Goal: Information Seeking & Learning: Compare options

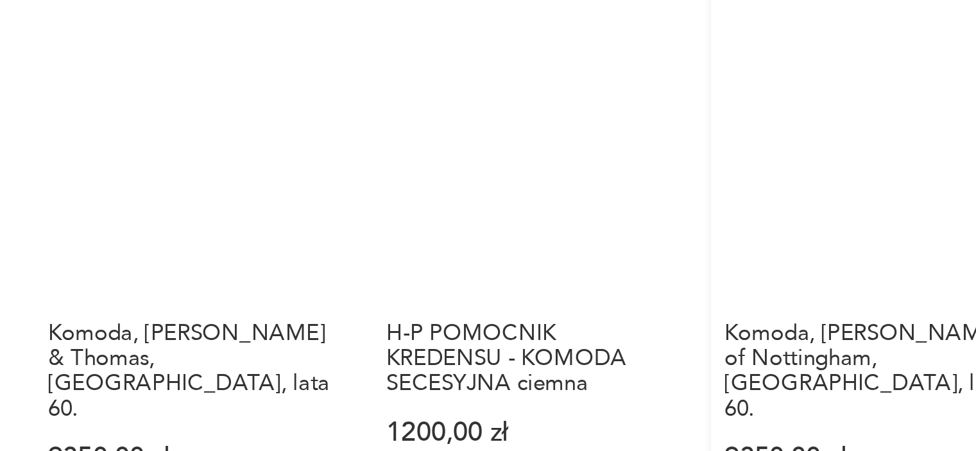
scroll to position [1215, 0]
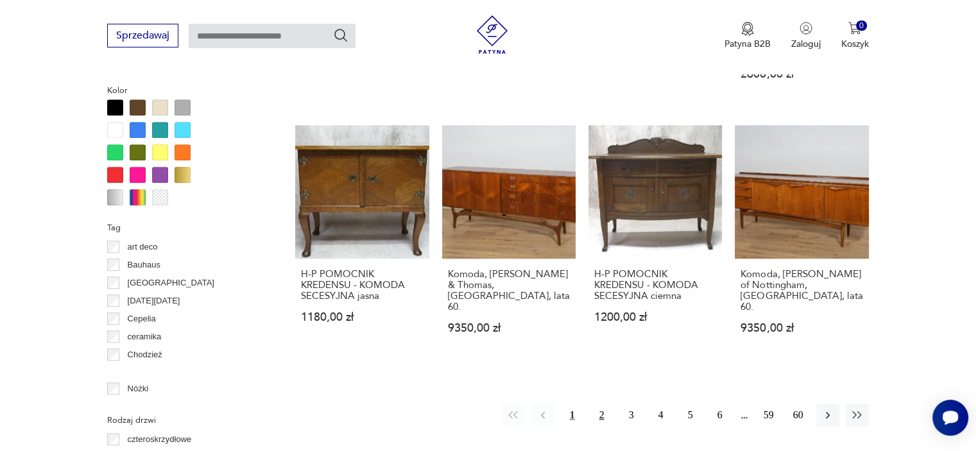
click at [600, 404] on button "2" at bounding box center [601, 415] width 23 height 23
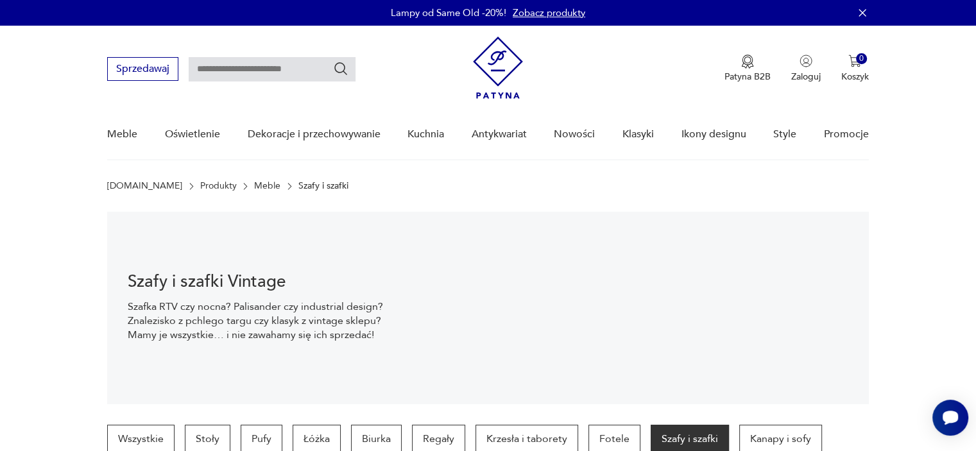
click at [272, 69] on input "text" at bounding box center [272, 69] width 167 height 24
type input "**********"
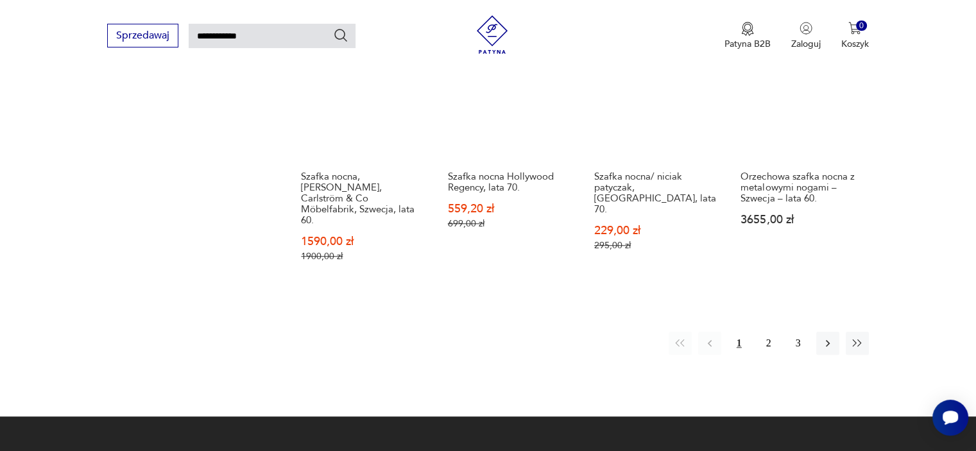
scroll to position [1028, 0]
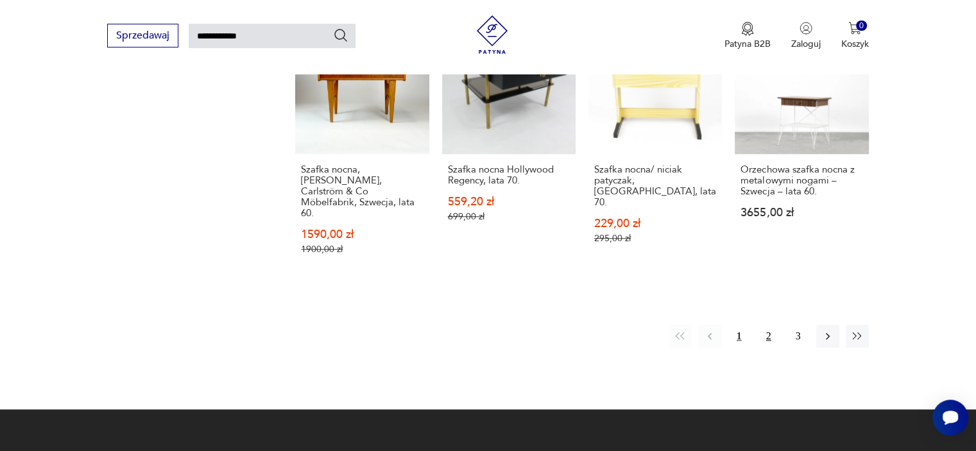
click at [765, 325] on button "2" at bounding box center [768, 336] width 23 height 23
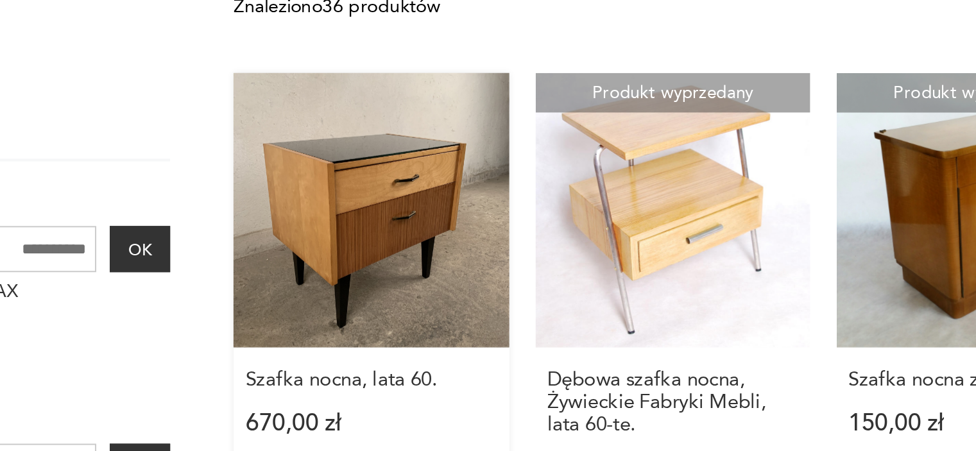
scroll to position [138, 0]
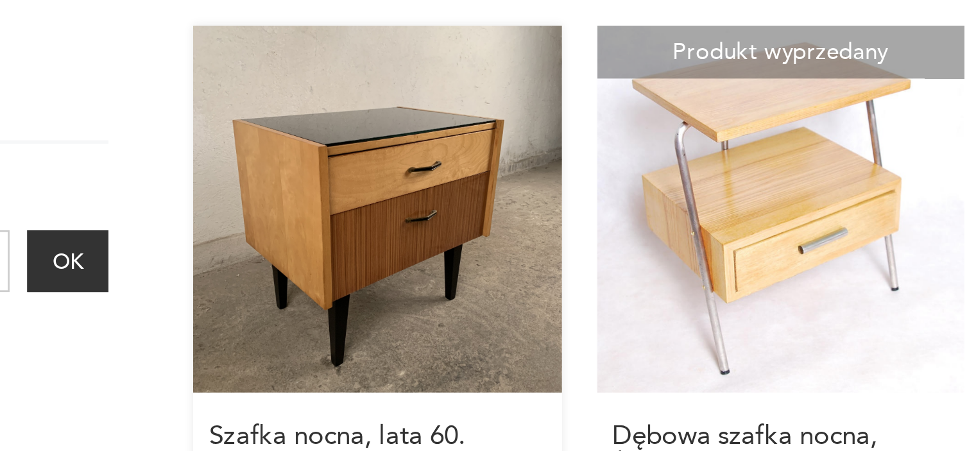
click at [370, 237] on link "Szafka nocna, lata 60. 670,00 zł" at bounding box center [361, 255] width 133 height 223
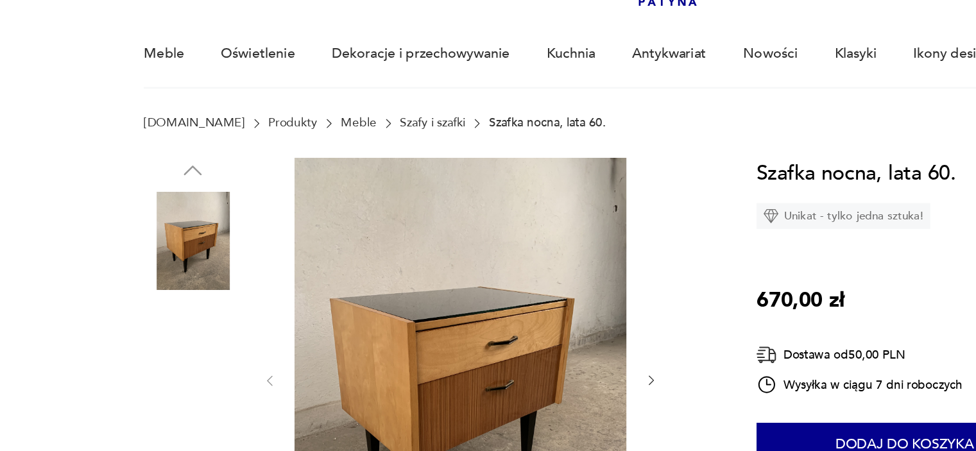
click at [151, 356] on img at bounding box center [143, 355] width 73 height 73
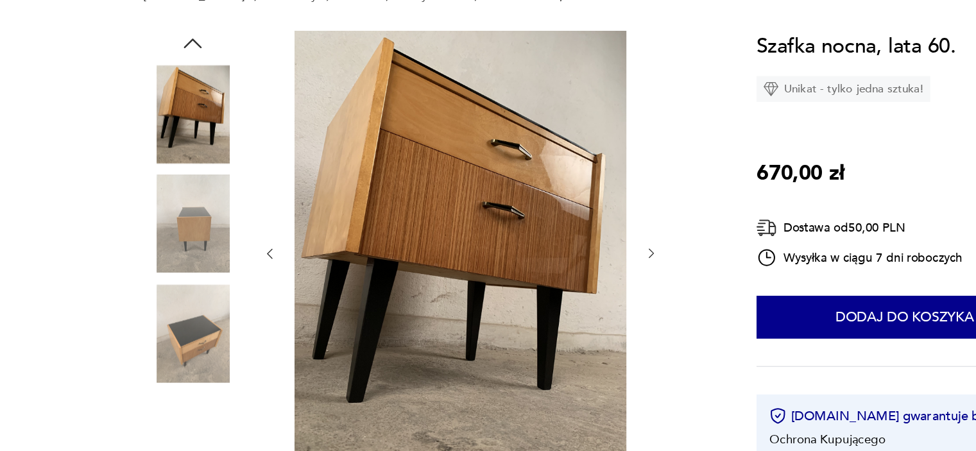
scroll to position [77, 0]
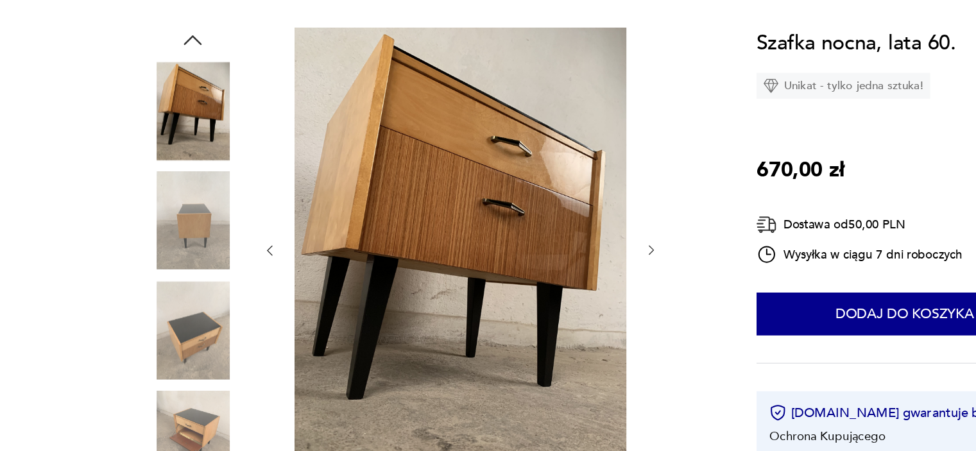
click at [148, 370] on img at bounding box center [143, 360] width 73 height 73
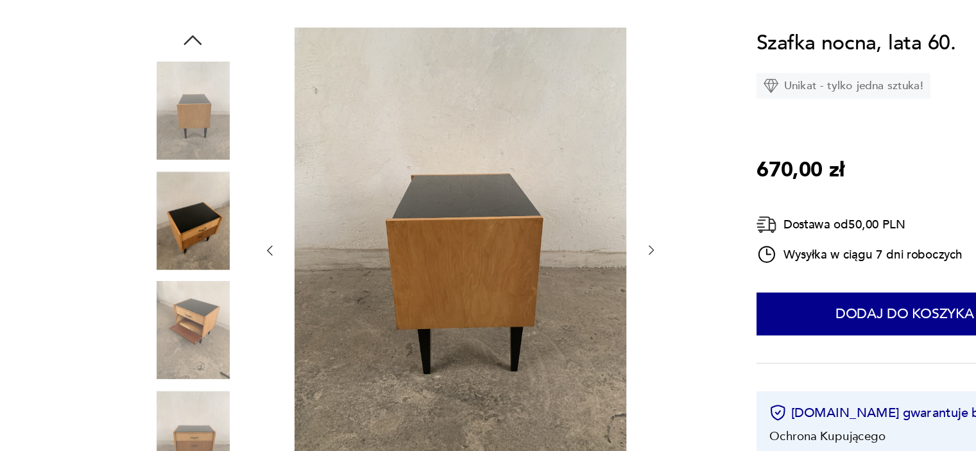
click at [138, 250] on img at bounding box center [143, 278] width 73 height 73
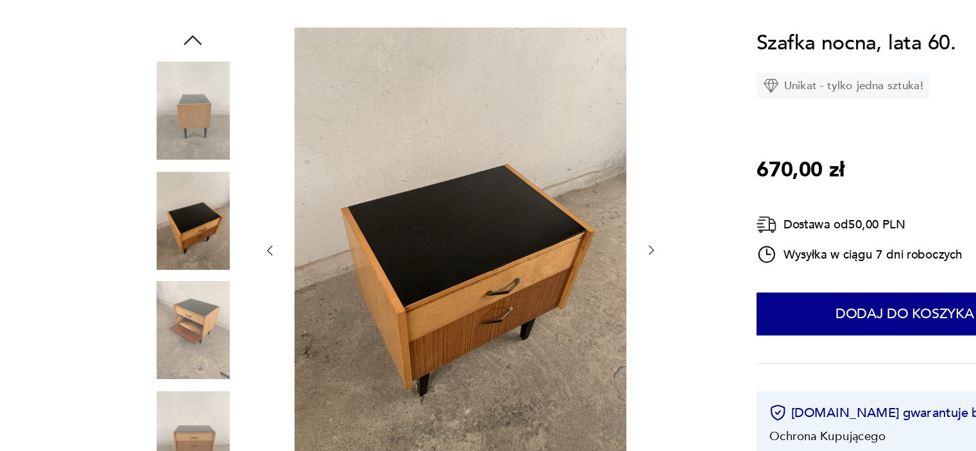
click at [149, 420] on img at bounding box center [143, 442] width 73 height 73
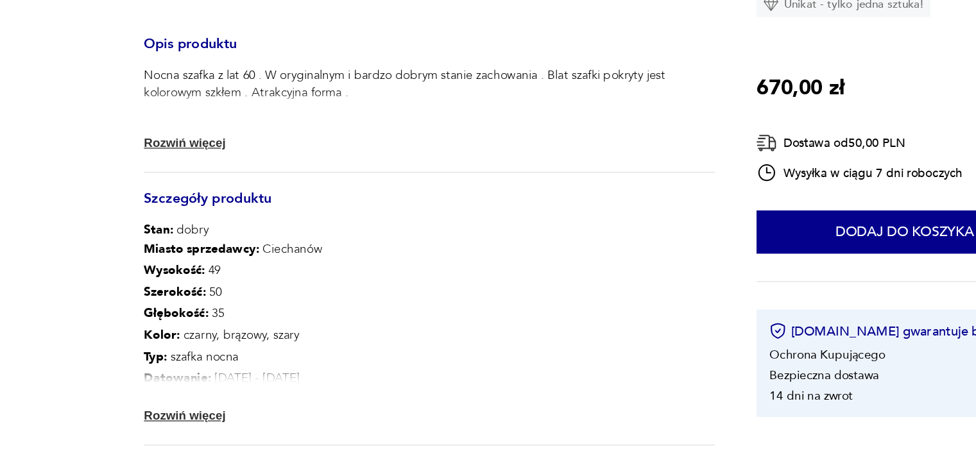
scroll to position [467, 0]
click at [162, 419] on button "Rozwiń więcej" at bounding box center [144, 423] width 74 height 13
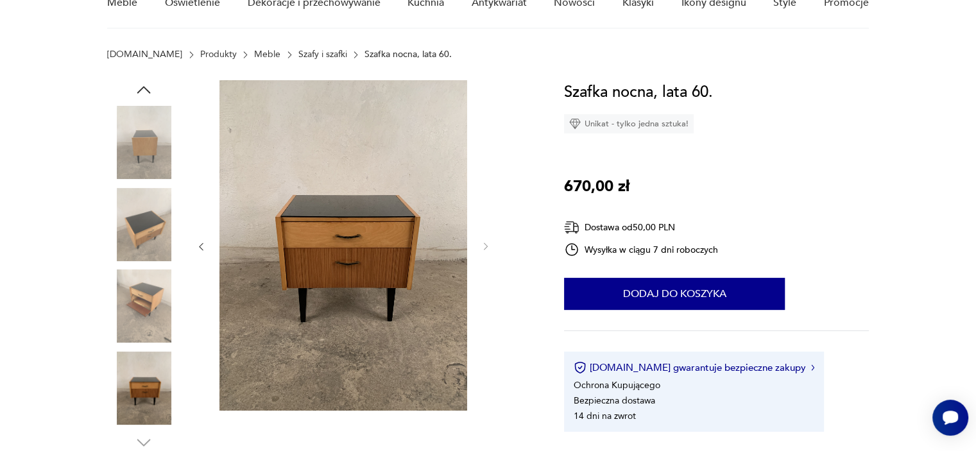
scroll to position [0, 0]
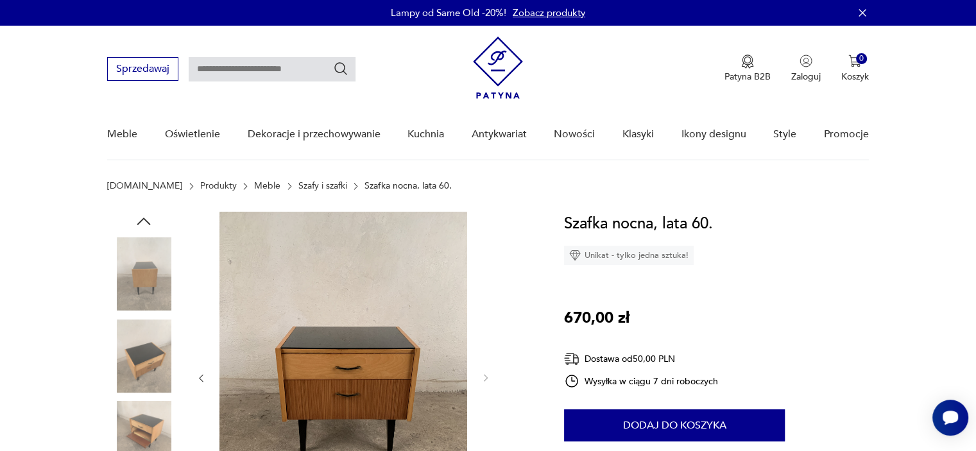
type input "**********"
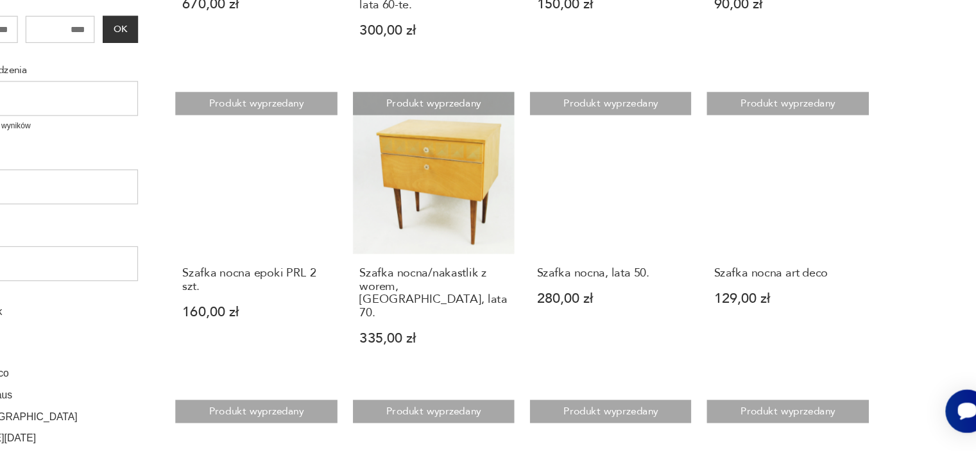
scroll to position [372, 0]
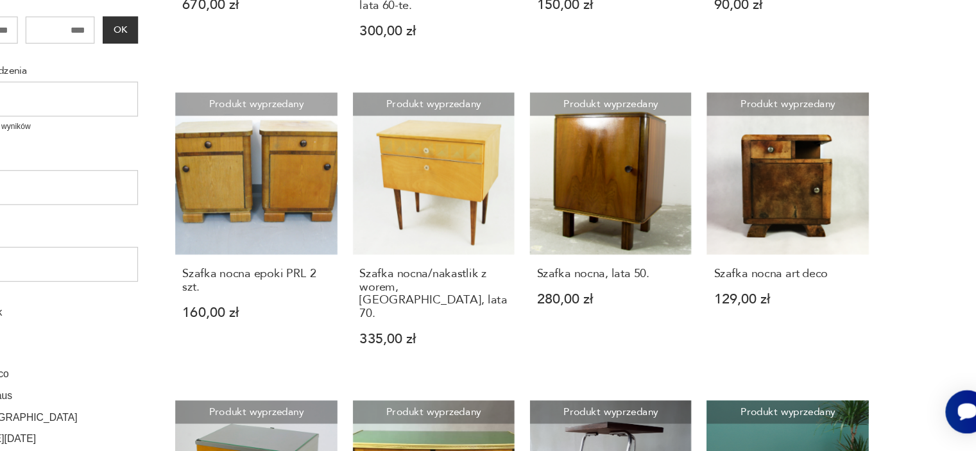
drag, startPoint x: 912, startPoint y: 275, endPoint x: 941, endPoint y: 215, distance: 67.1
click at [941, 215] on section "Filtruj produkty Meble (36) Cena MIN MAX OK Promocja Datowanie OK Kraj pochodze…" at bounding box center [488, 435] width 976 height 1137
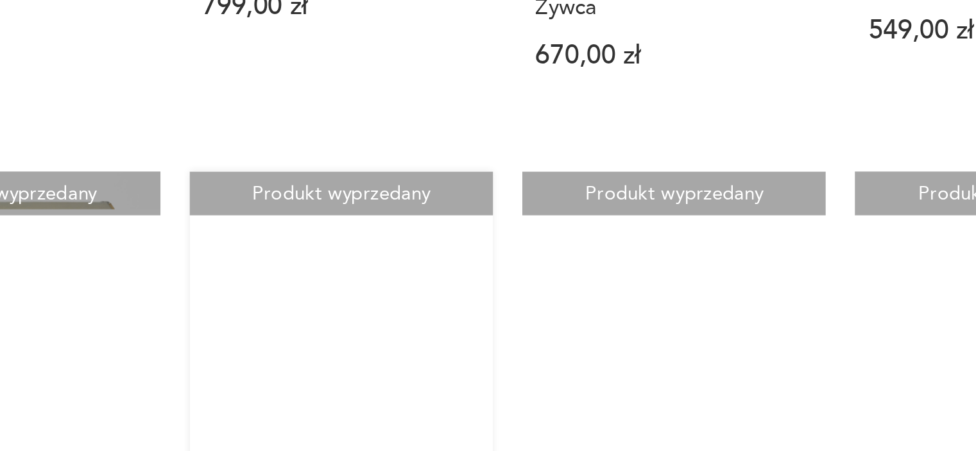
scroll to position [838, 0]
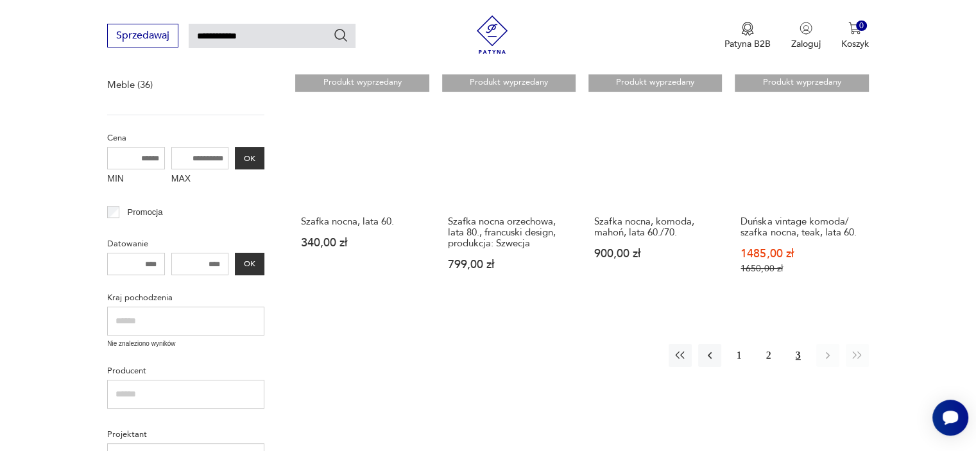
scroll to position [217, 0]
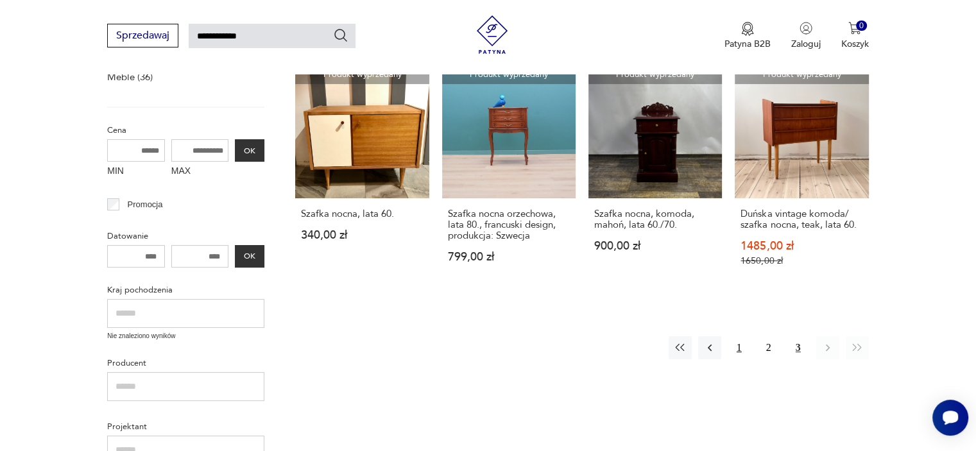
click at [736, 351] on button "1" at bounding box center [738, 347] width 23 height 23
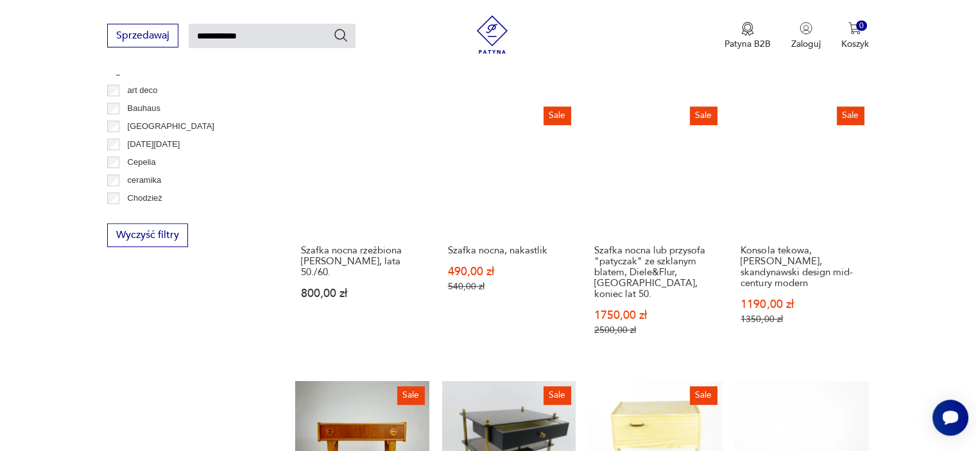
scroll to position [669, 0]
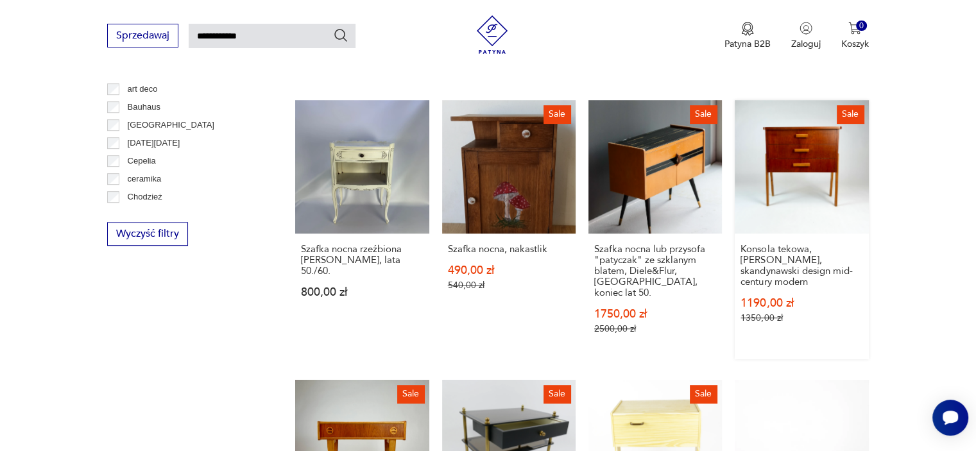
click at [799, 166] on link "Sale Konsola tekowa, szafka nocna, skandynawski design mid-century modern 1190,…" at bounding box center [801, 229] width 133 height 259
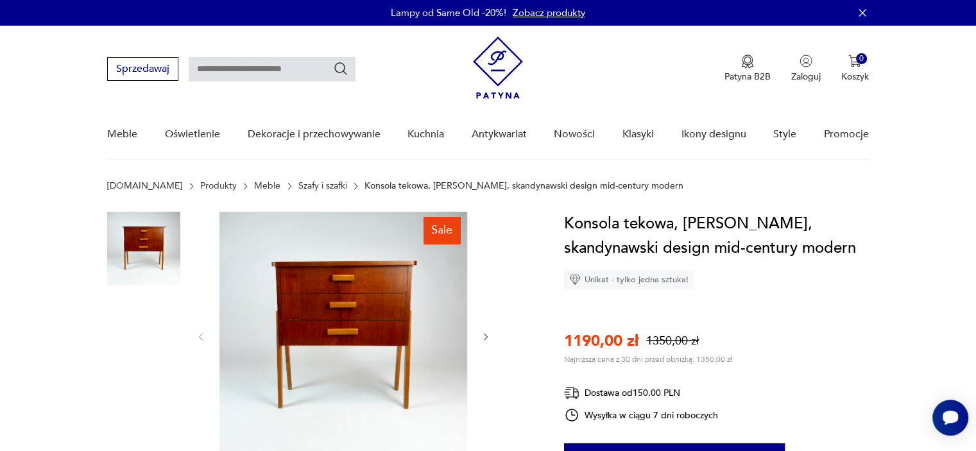
scroll to position [69, 0]
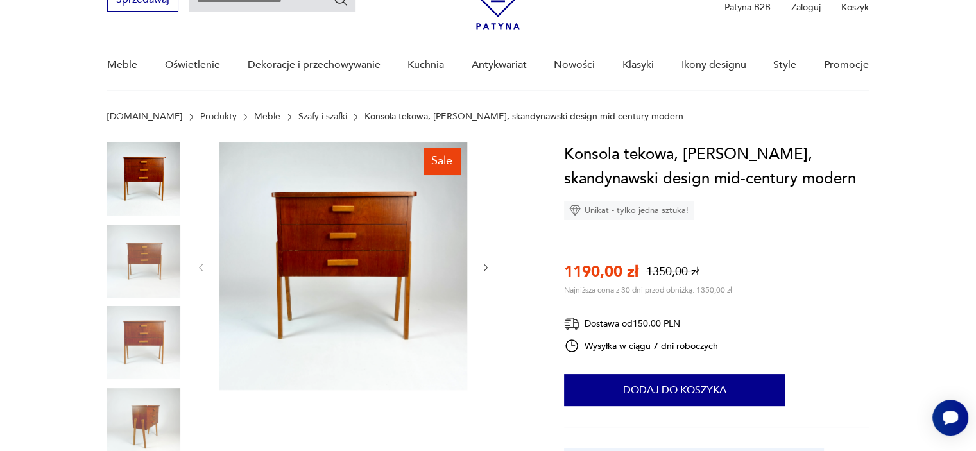
click at [146, 328] on img at bounding box center [143, 342] width 73 height 73
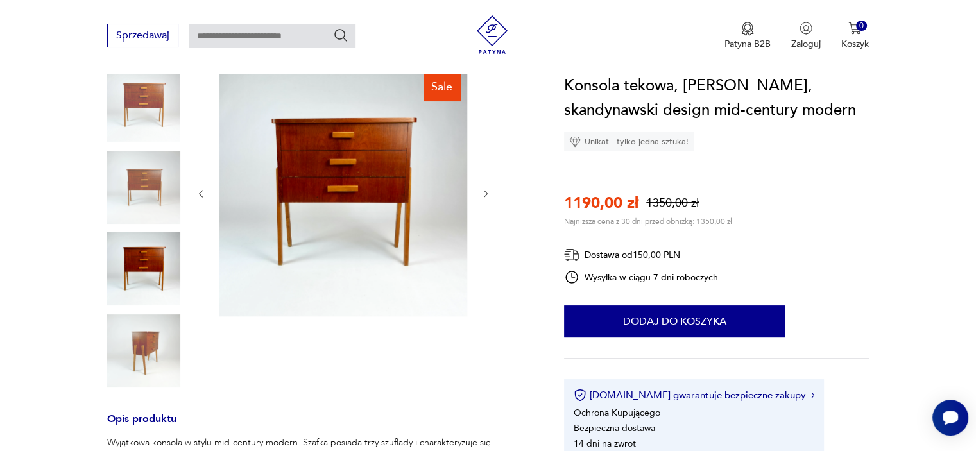
scroll to position [148, 0]
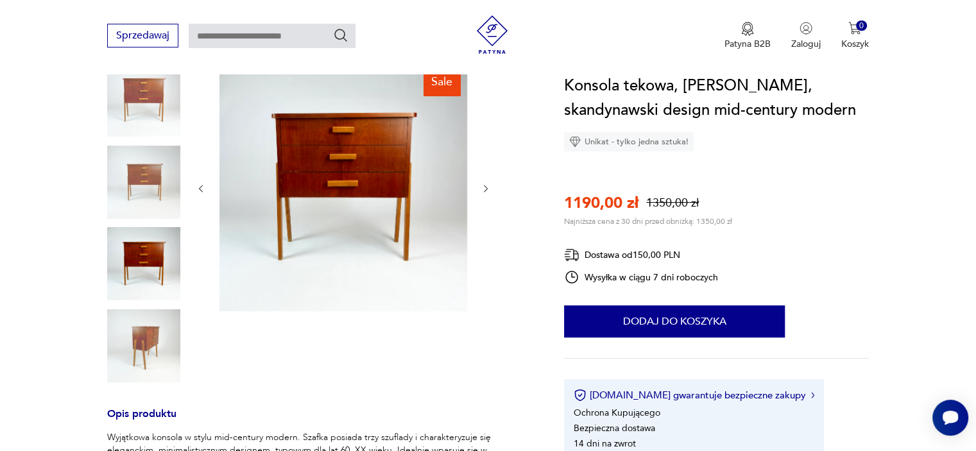
click at [146, 328] on img at bounding box center [143, 345] width 73 height 73
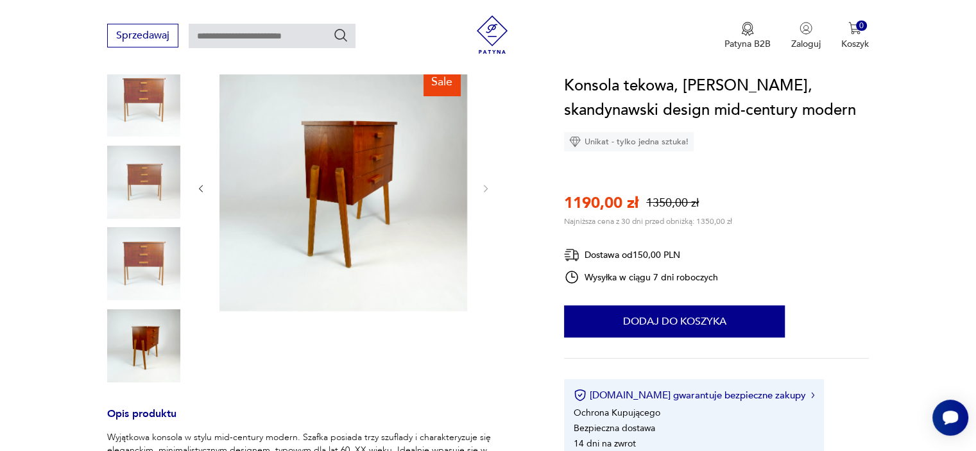
type input "**********"
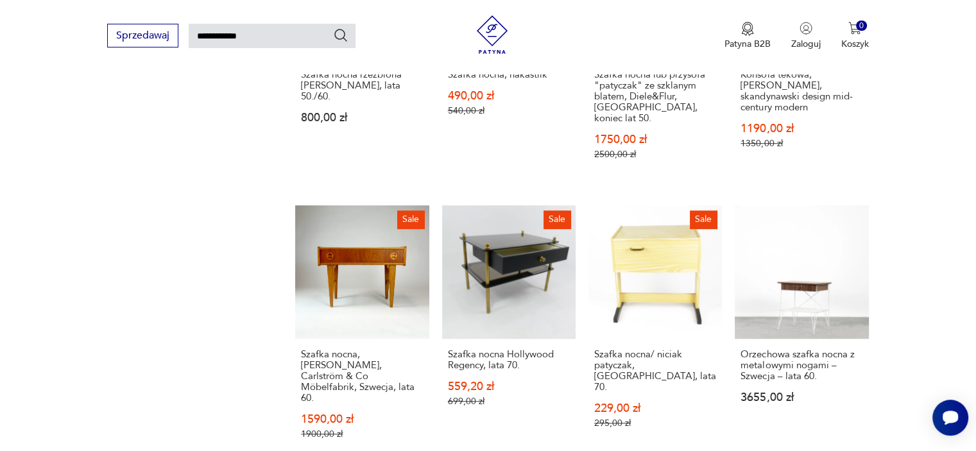
scroll to position [957, 0]
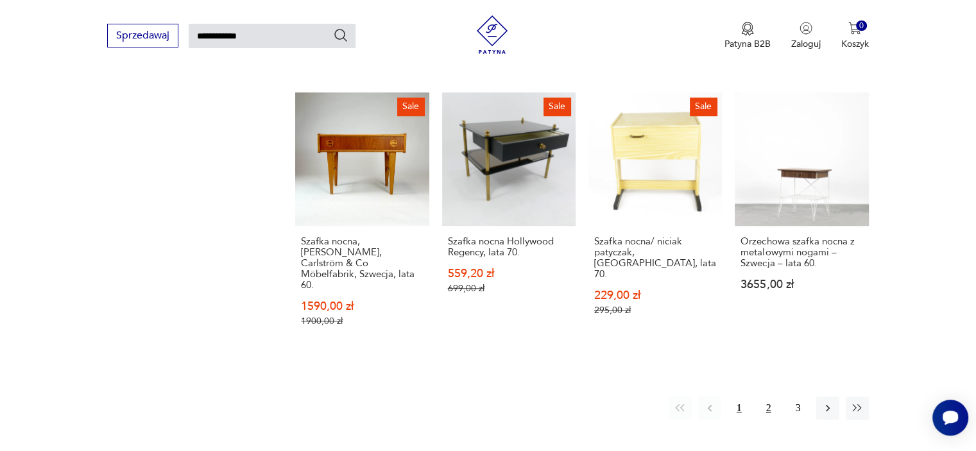
click at [768, 396] on button "2" at bounding box center [768, 407] width 23 height 23
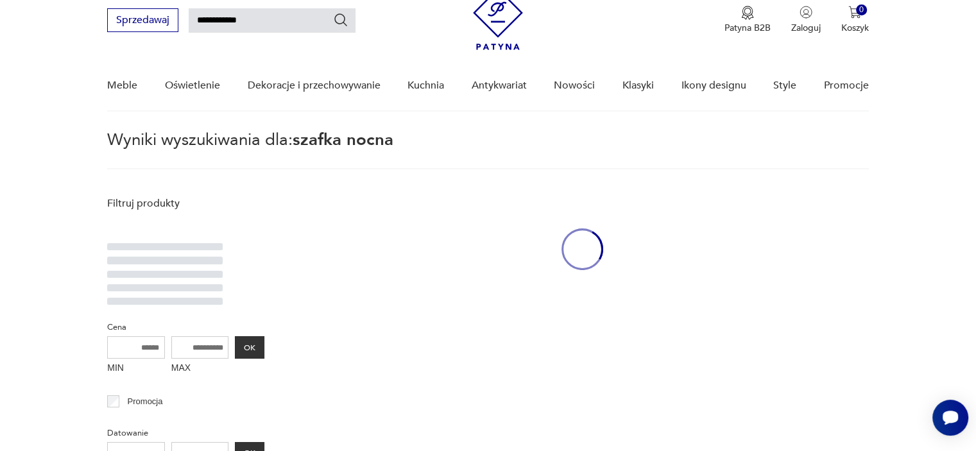
scroll to position [46, 0]
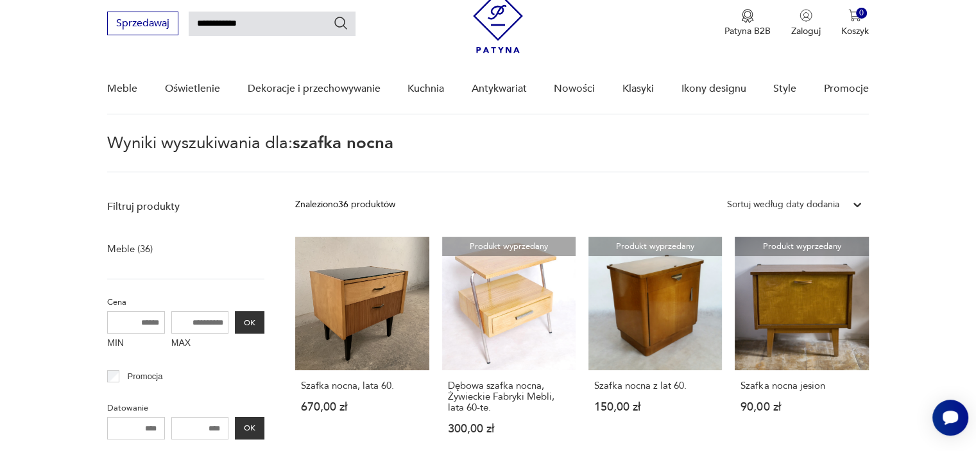
click at [255, 20] on input "**********" at bounding box center [272, 24] width 167 height 24
type input "**********"
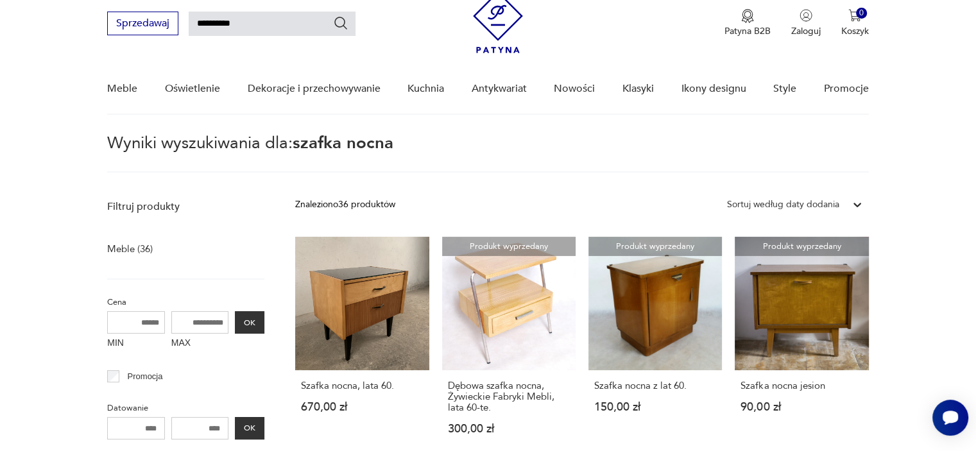
type input "**********"
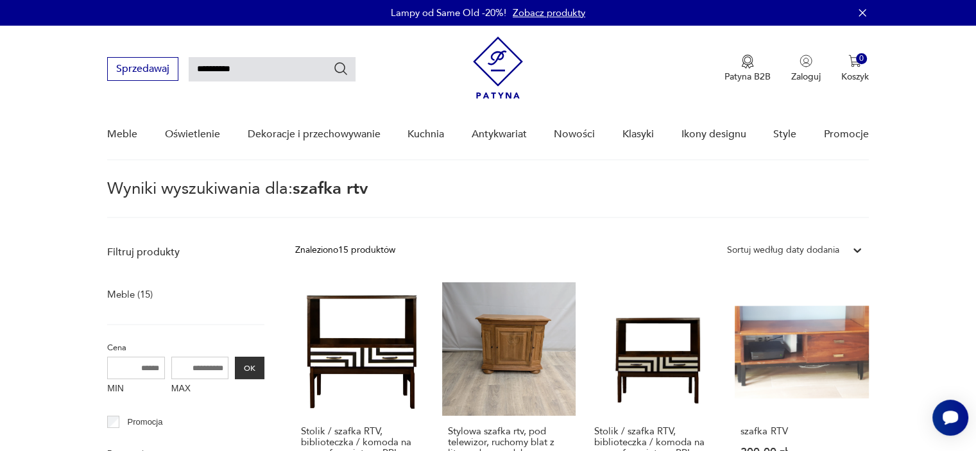
click at [254, 65] on input "**********" at bounding box center [272, 69] width 167 height 24
type input "******"
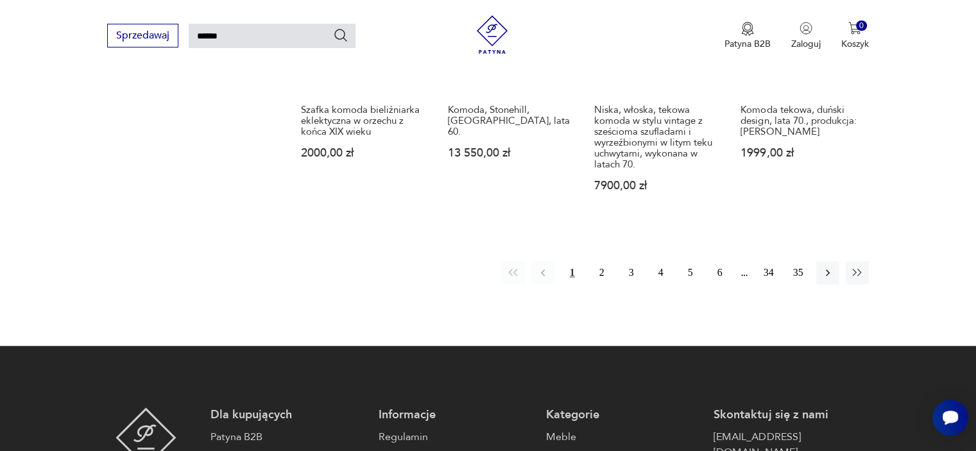
scroll to position [1085, 0]
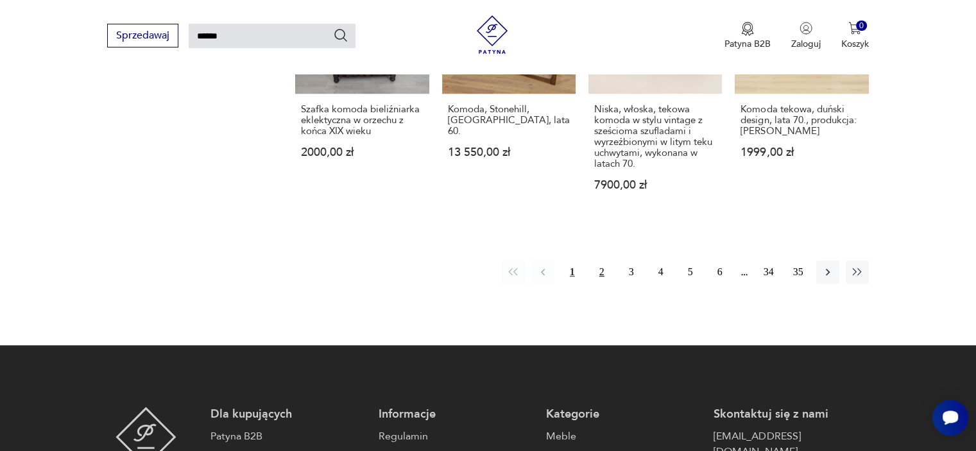
click at [599, 260] on button "2" at bounding box center [601, 271] width 23 height 23
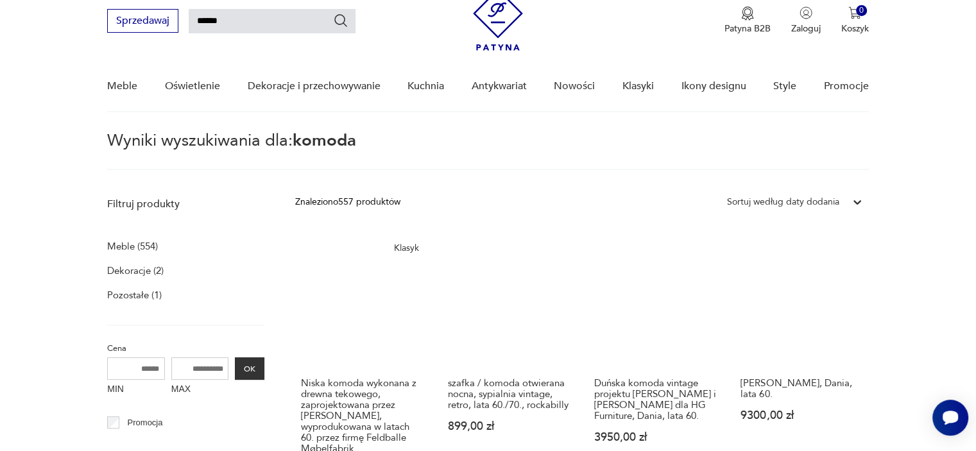
scroll to position [31, 0]
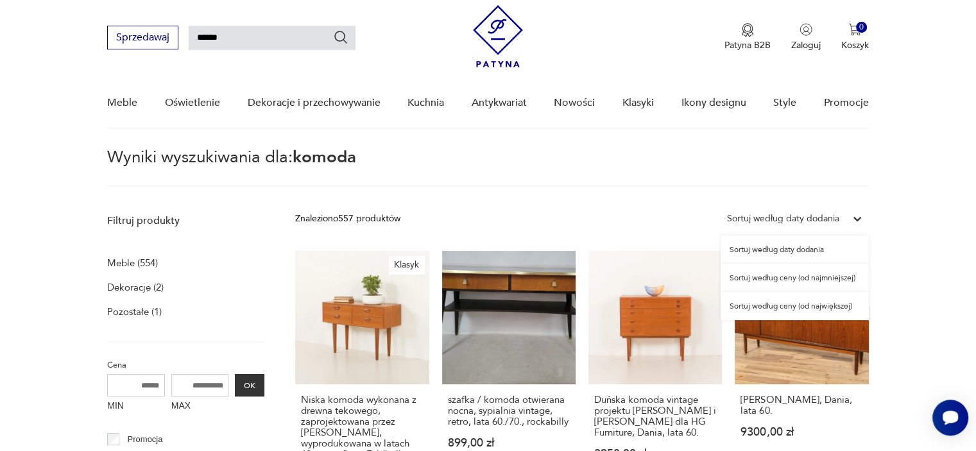
click at [810, 217] on div "Sortuj według daty dodania" at bounding box center [783, 219] width 112 height 14
click at [807, 283] on div "Sortuj według ceny (od najmniejszej)" at bounding box center [794, 278] width 148 height 28
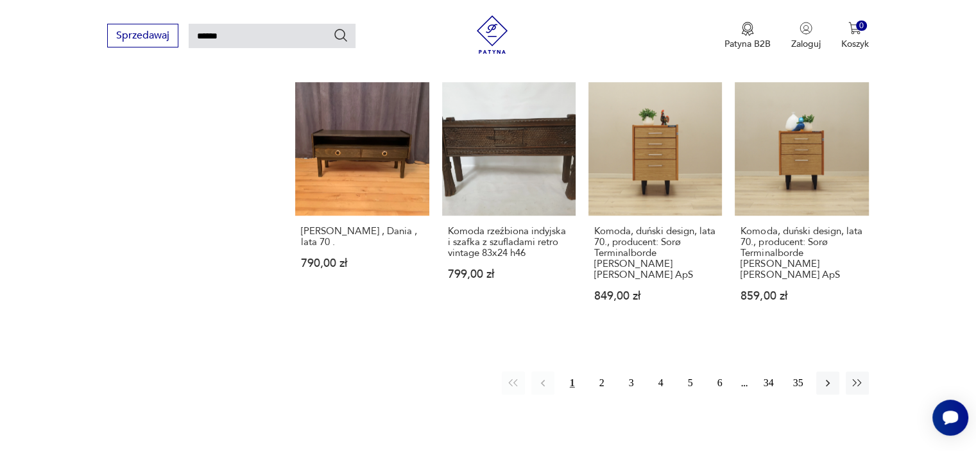
scroll to position [910, 0]
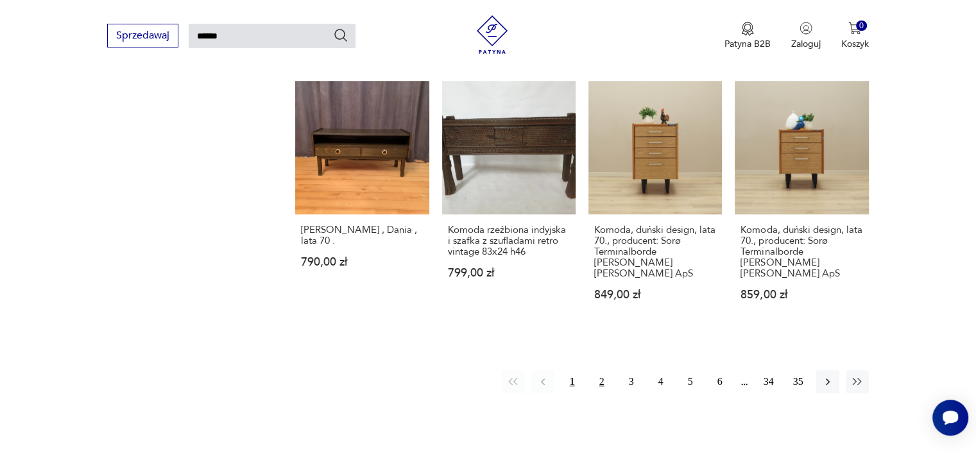
click at [600, 370] on button "2" at bounding box center [601, 381] width 23 height 23
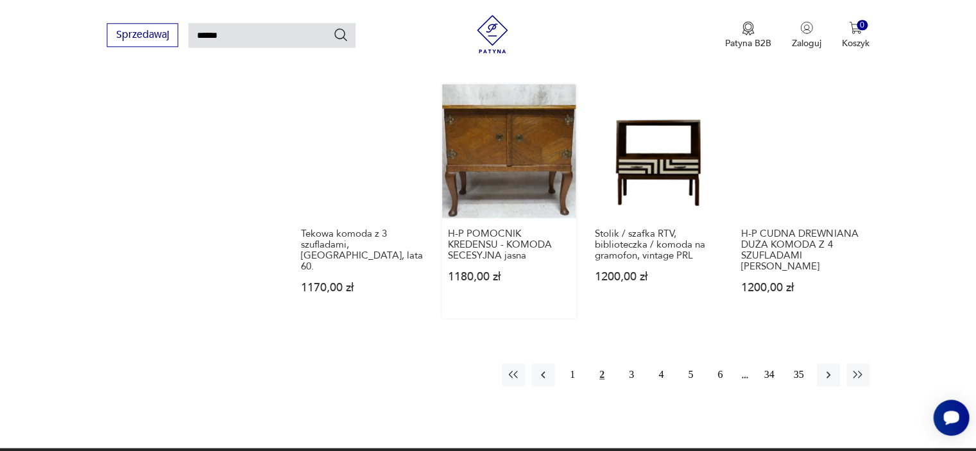
scroll to position [931, 0]
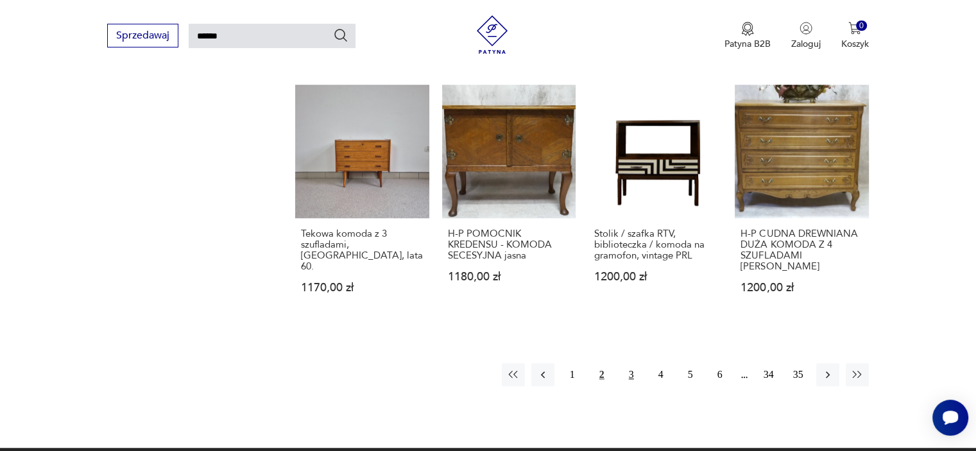
click at [629, 373] on button "3" at bounding box center [631, 374] width 23 height 23
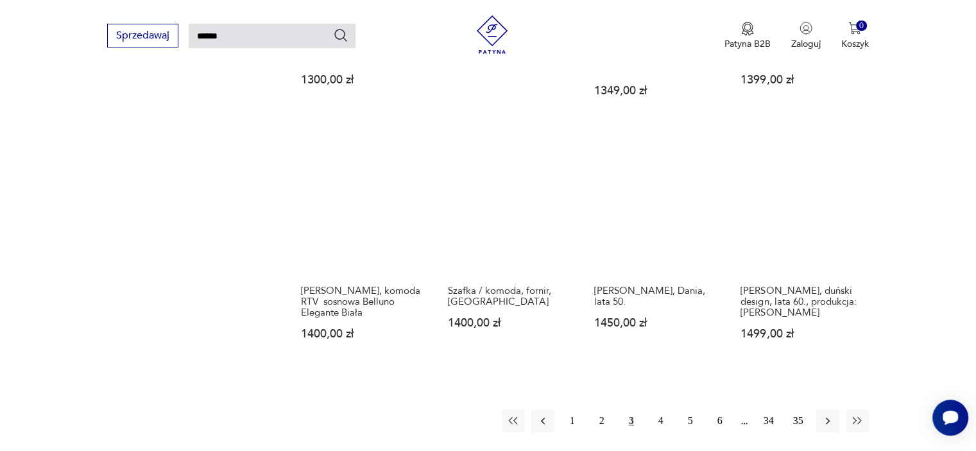
scroll to position [895, 0]
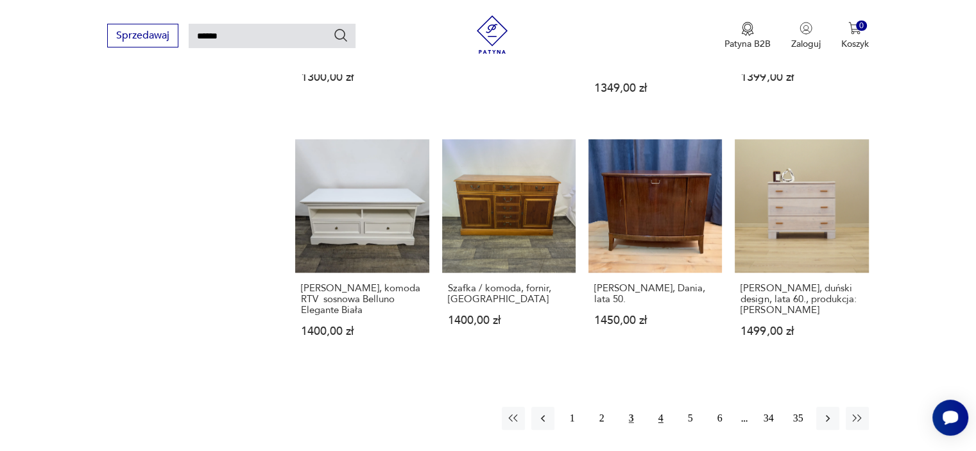
click at [656, 410] on button "4" at bounding box center [660, 418] width 23 height 23
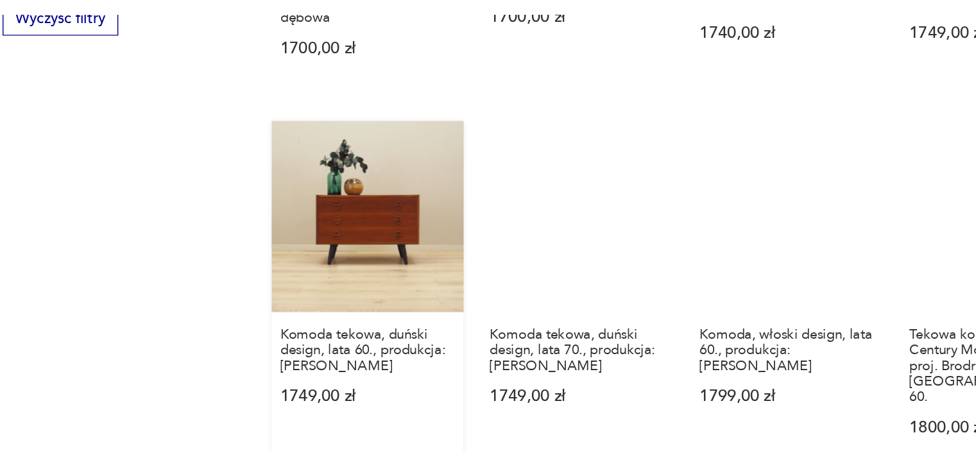
scroll to position [875, 0]
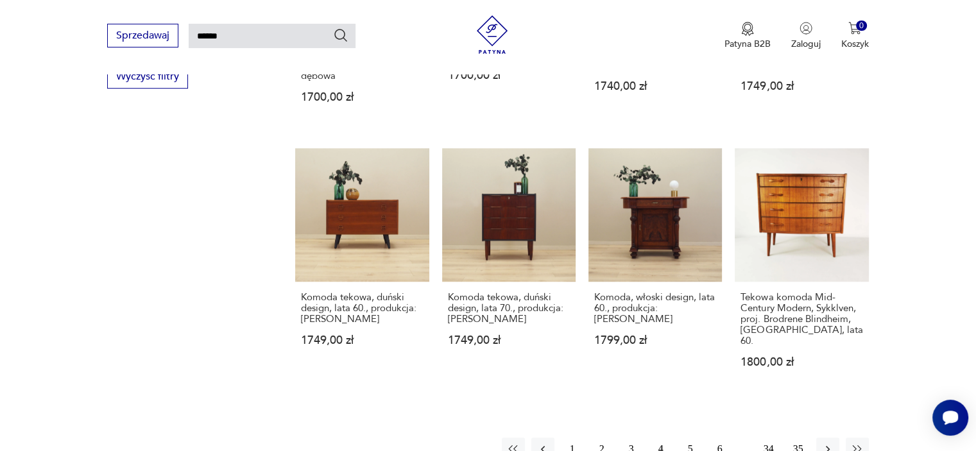
click at [688, 438] on button "5" at bounding box center [690, 449] width 23 height 23
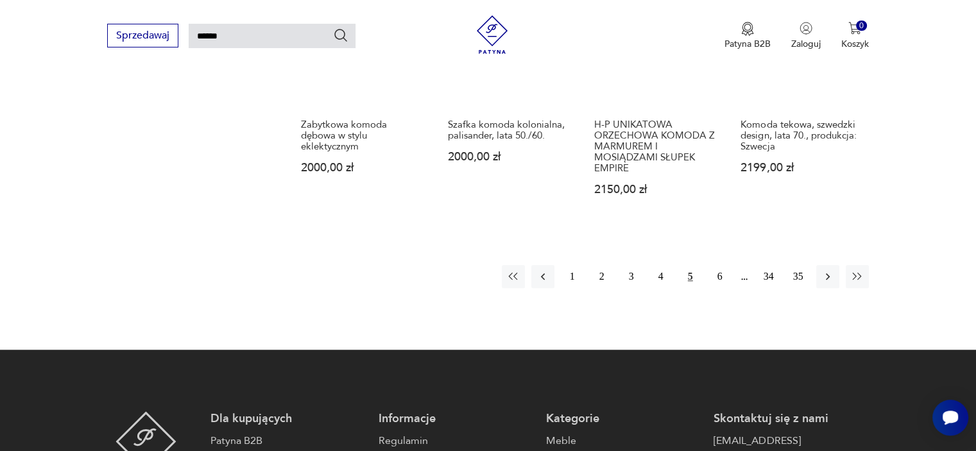
scroll to position [1049, 0]
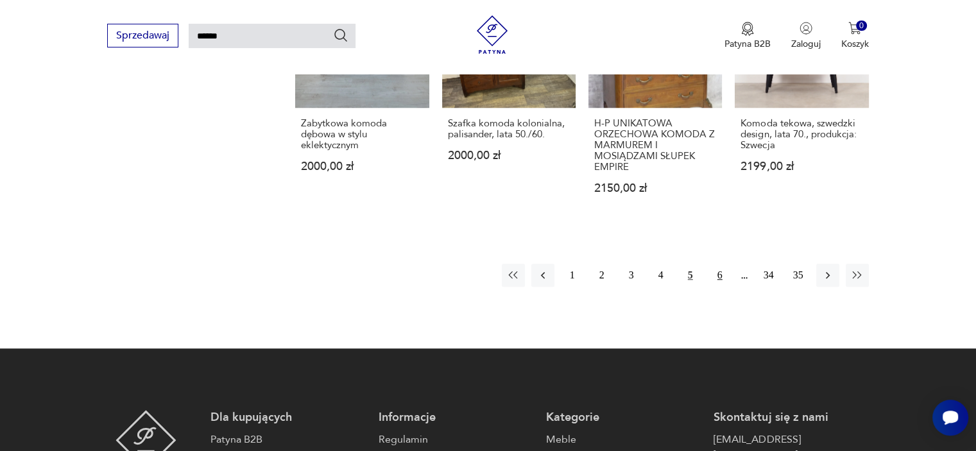
click at [720, 266] on button "6" at bounding box center [719, 275] width 23 height 23
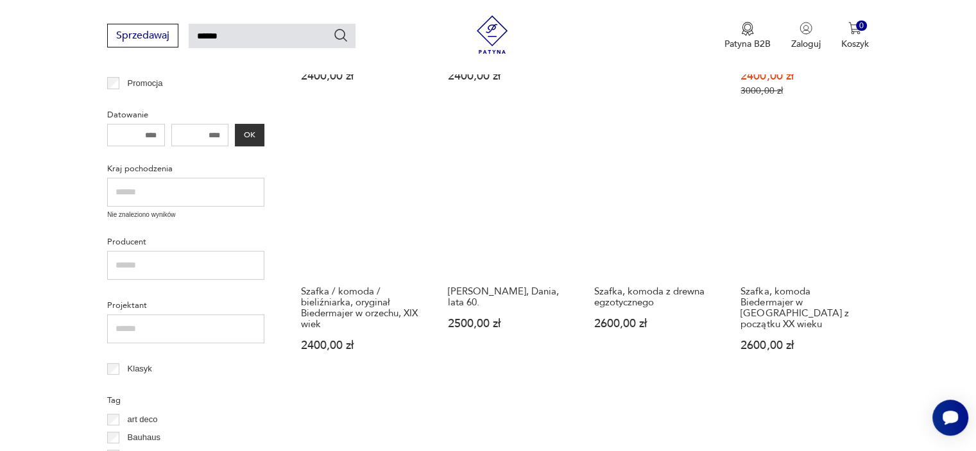
scroll to position [387, 0]
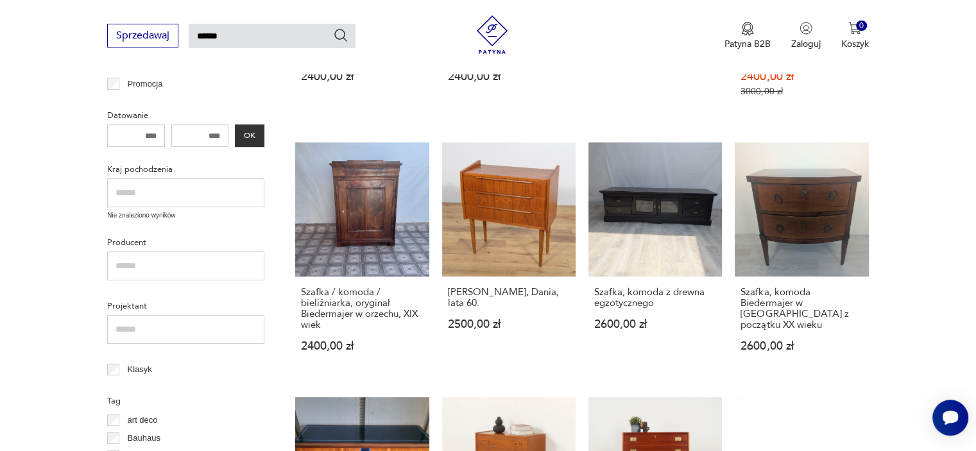
click at [940, 201] on section "Filtruj produkty Meble (554) Dekoracje (2) Pozostałe (1) Cena MIN MAX OK Promoc…" at bounding box center [488, 424] width 976 height 1144
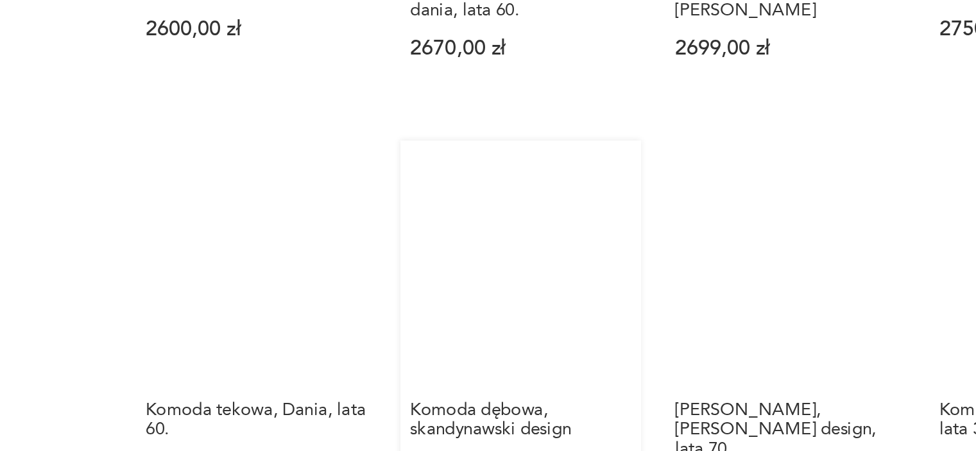
scroll to position [833, 0]
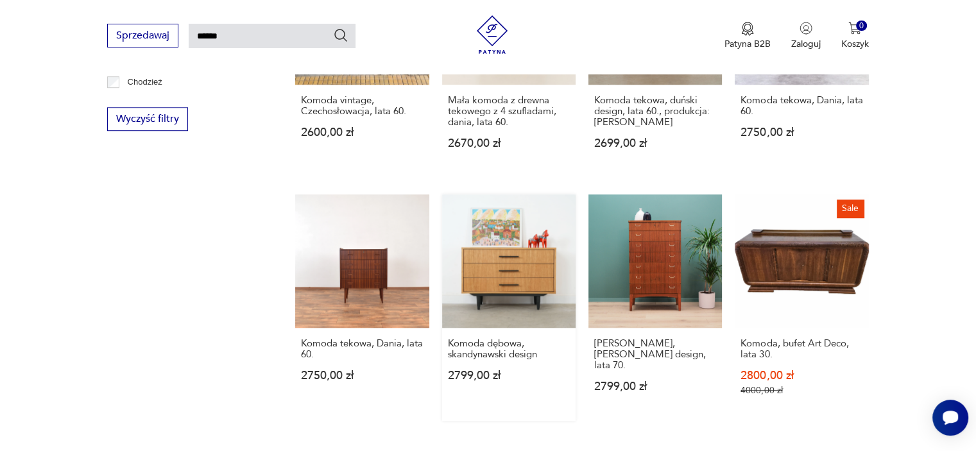
click at [482, 321] on link "Komoda dębowa, skandynawski design 2799,00 zł" at bounding box center [508, 307] width 133 height 226
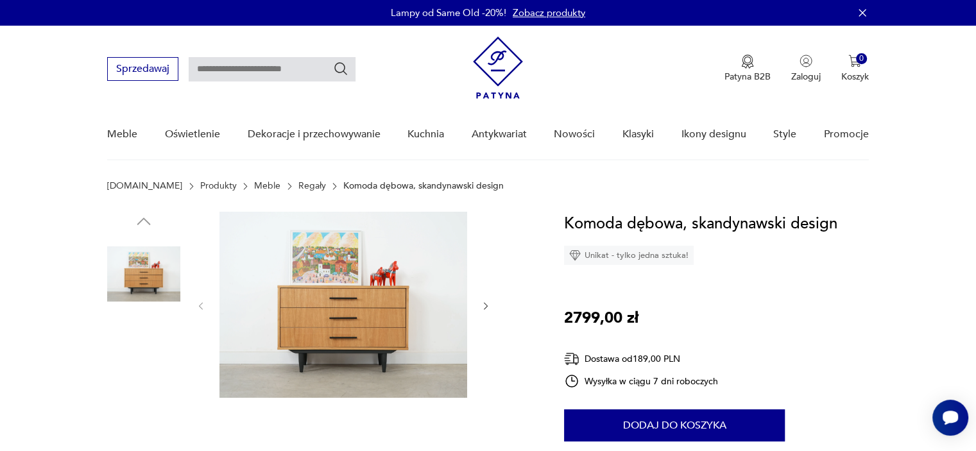
scroll to position [84, 0]
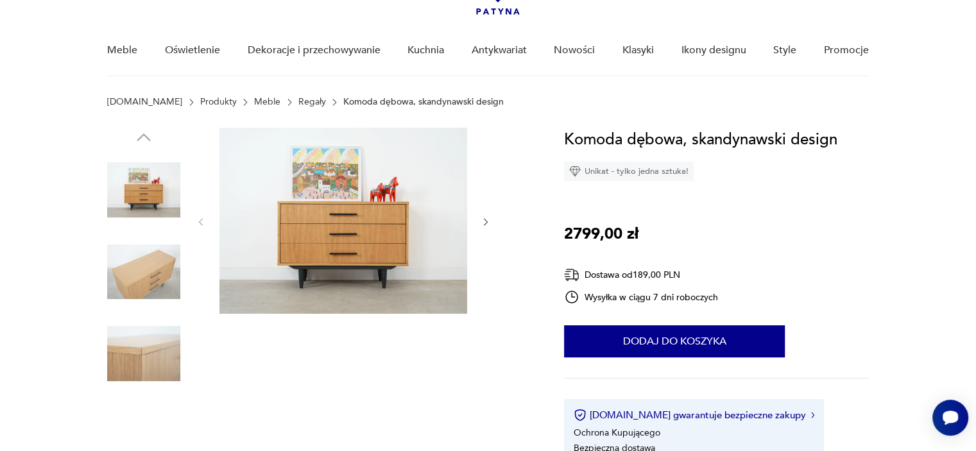
click at [405, 154] on img at bounding box center [343, 221] width 248 height 186
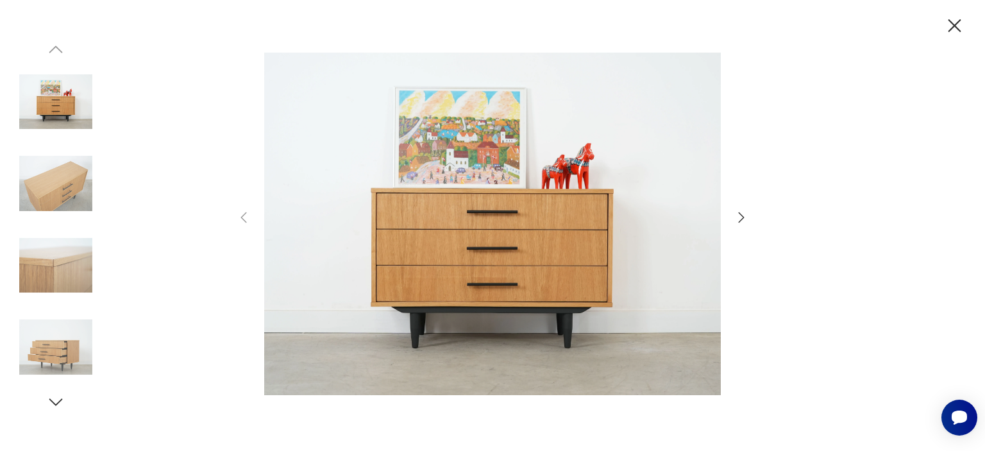
click at [752, 216] on div at bounding box center [492, 225] width 985 height 451
click at [738, 217] on icon "button" at bounding box center [741, 217] width 15 height 15
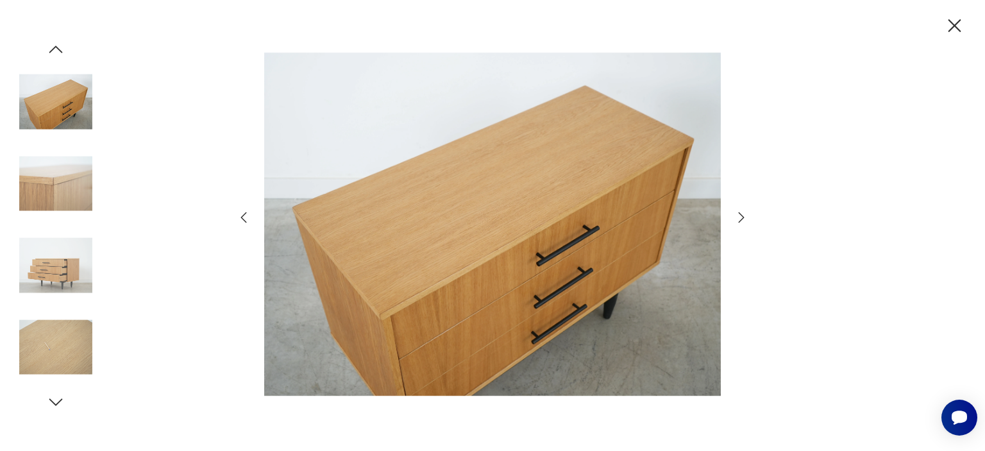
click at [738, 217] on icon "button" at bounding box center [741, 217] width 15 height 15
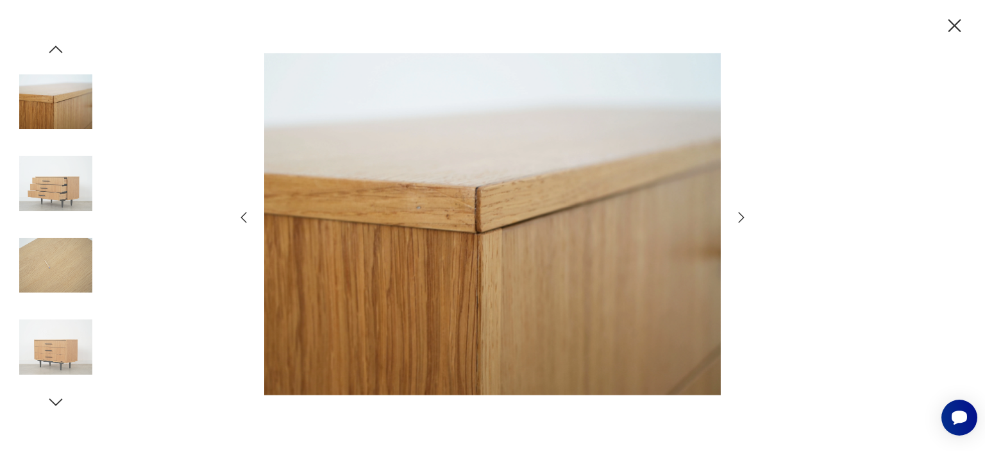
click at [738, 217] on icon "button" at bounding box center [741, 217] width 15 height 15
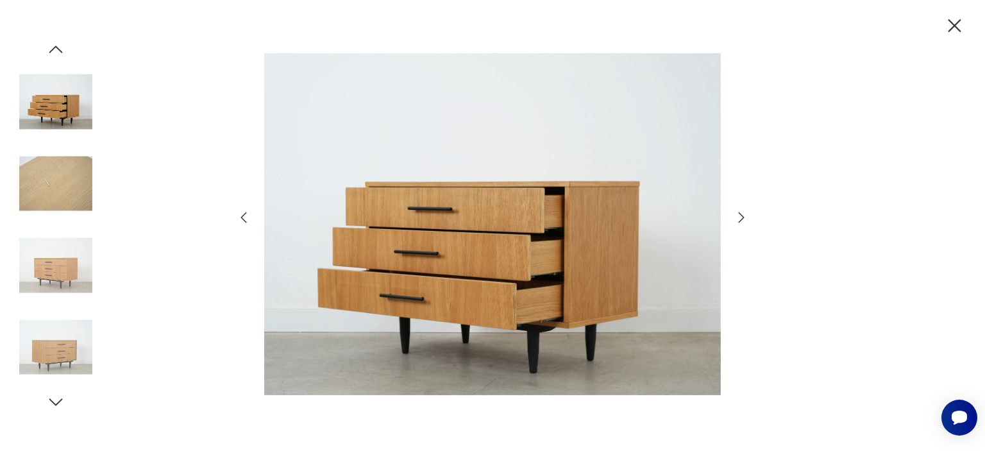
click at [738, 217] on icon "button" at bounding box center [741, 217] width 15 height 15
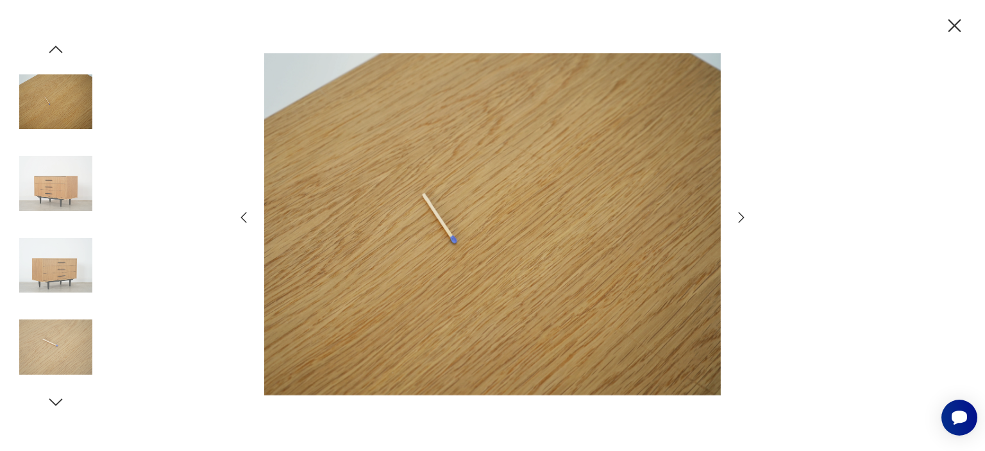
click at [738, 217] on icon "button" at bounding box center [741, 217] width 15 height 15
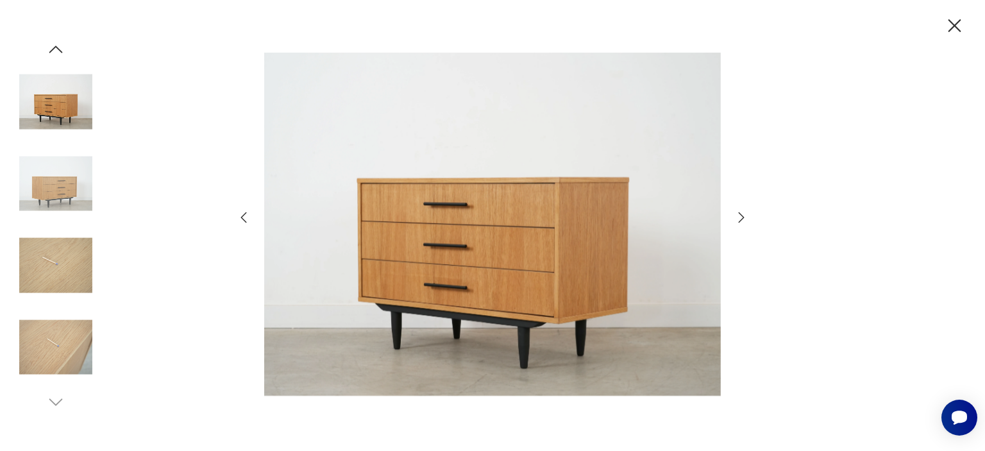
click at [738, 217] on icon "button" at bounding box center [741, 217] width 15 height 15
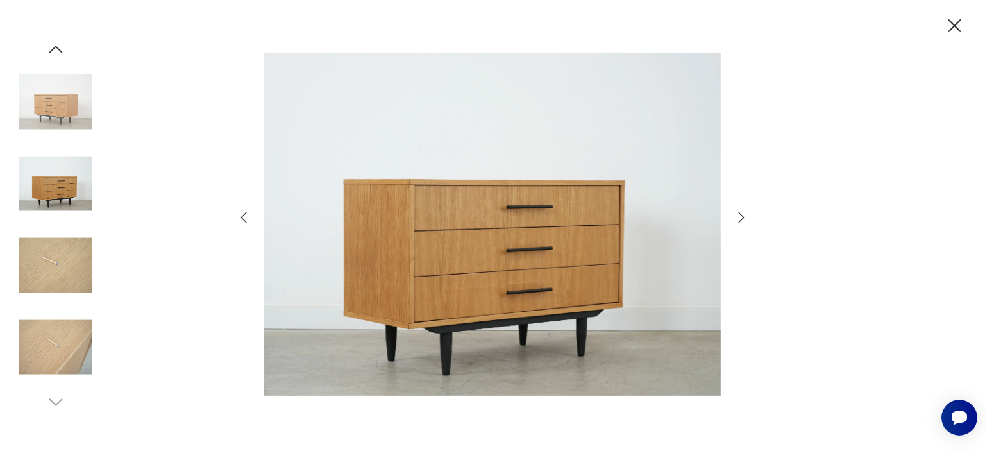
click at [738, 217] on icon "button" at bounding box center [741, 217] width 15 height 15
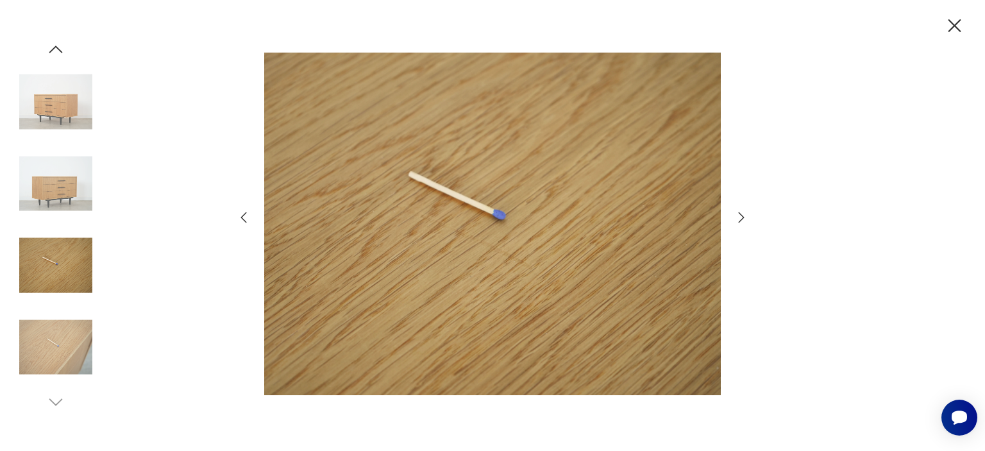
click at [738, 217] on icon "button" at bounding box center [741, 217] width 15 height 15
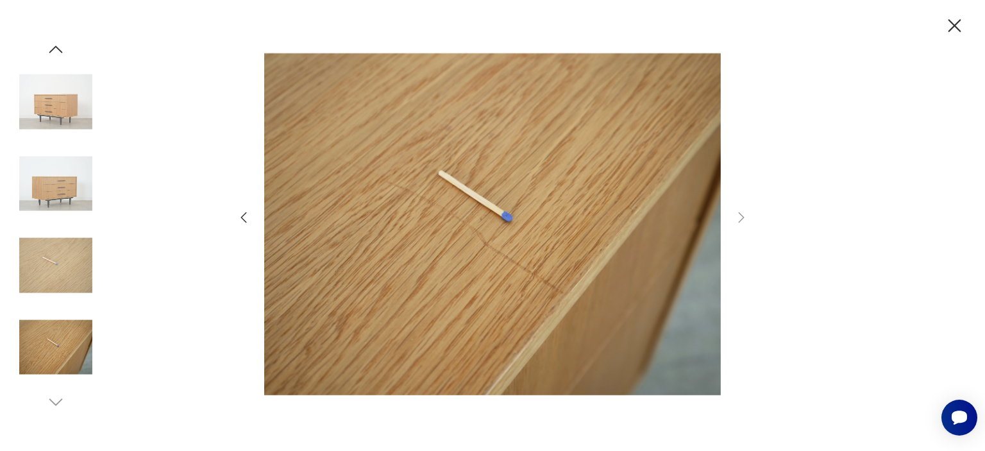
click at [959, 21] on icon "button" at bounding box center [955, 25] width 13 height 13
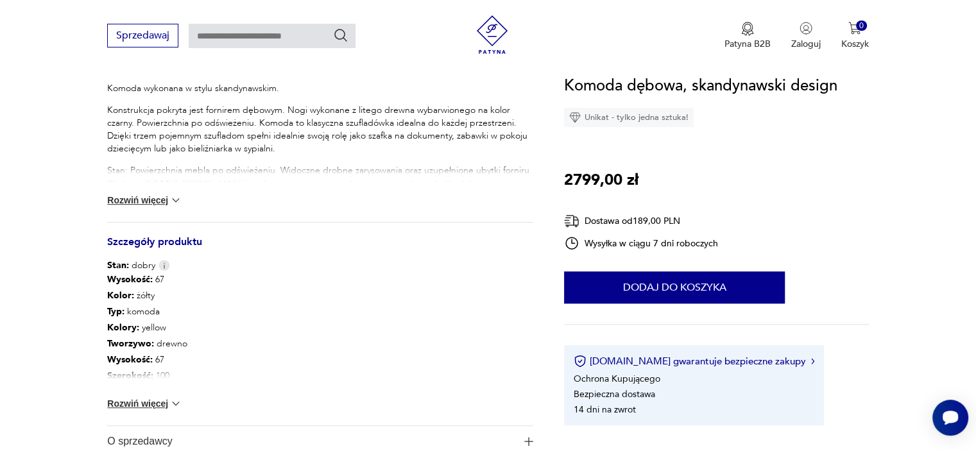
scroll to position [554, 0]
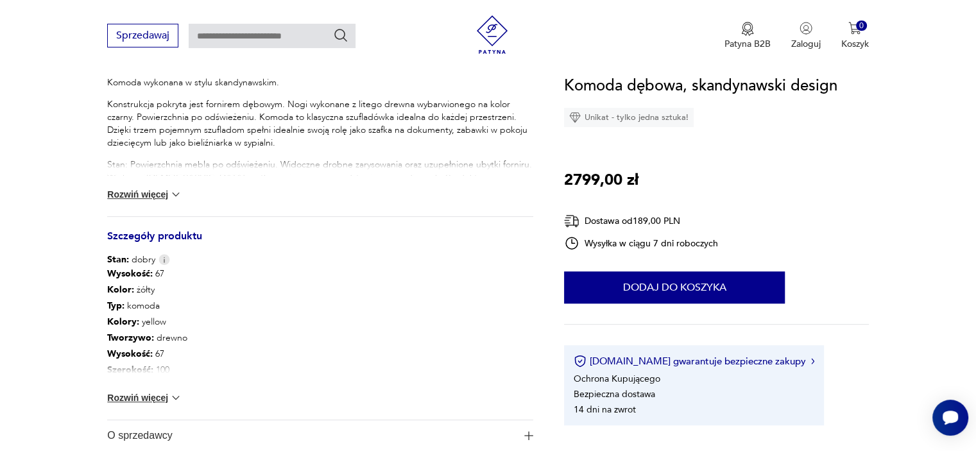
click at [155, 398] on button "Rozwiń więcej" at bounding box center [144, 397] width 74 height 13
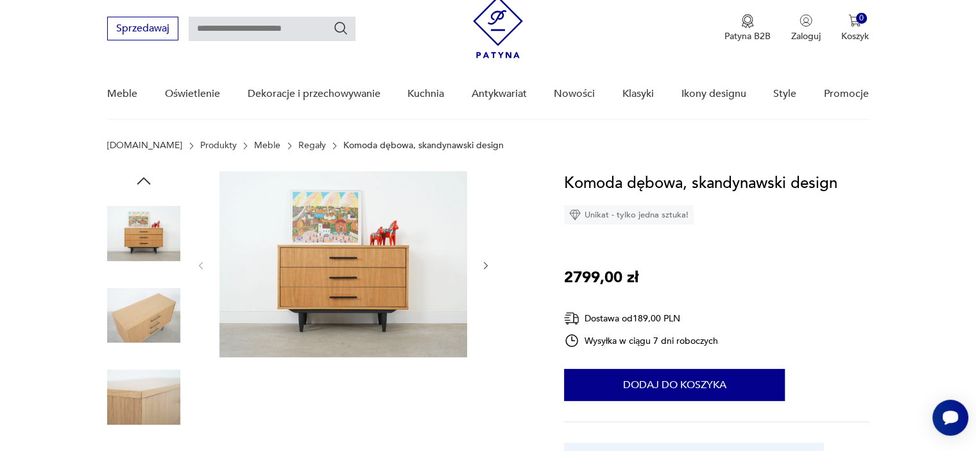
scroll to position [0, 0]
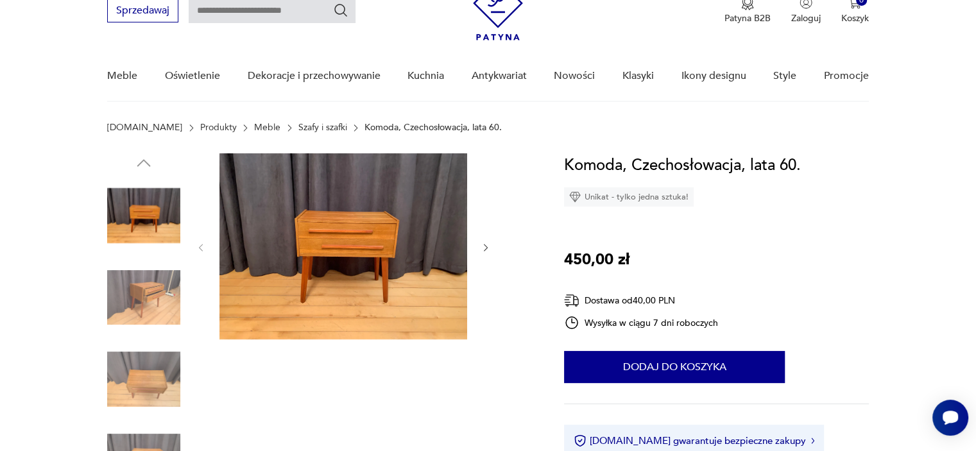
scroll to position [59, 0]
click at [136, 300] on img at bounding box center [143, 296] width 73 height 73
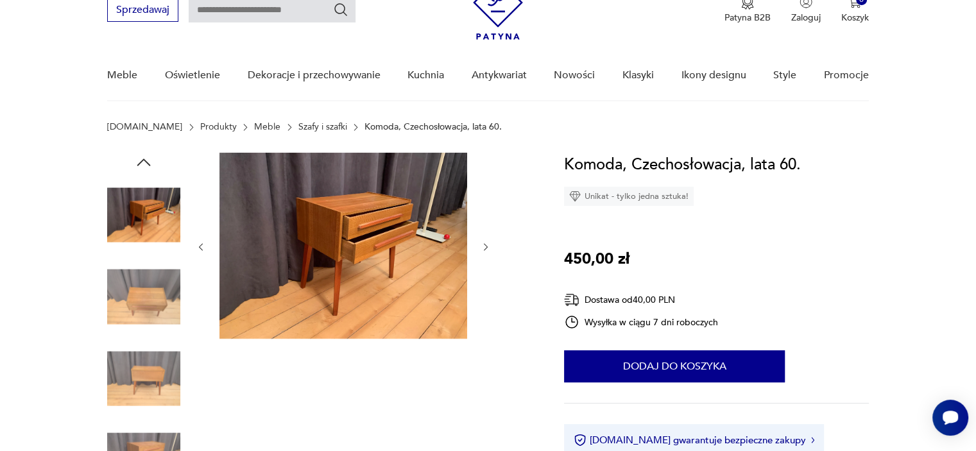
click at [138, 381] on img at bounding box center [143, 378] width 73 height 73
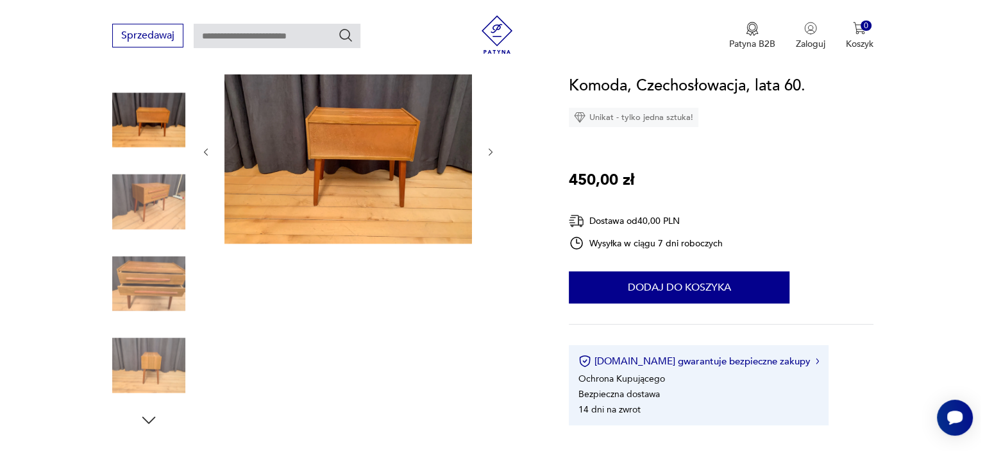
scroll to position [156, 0]
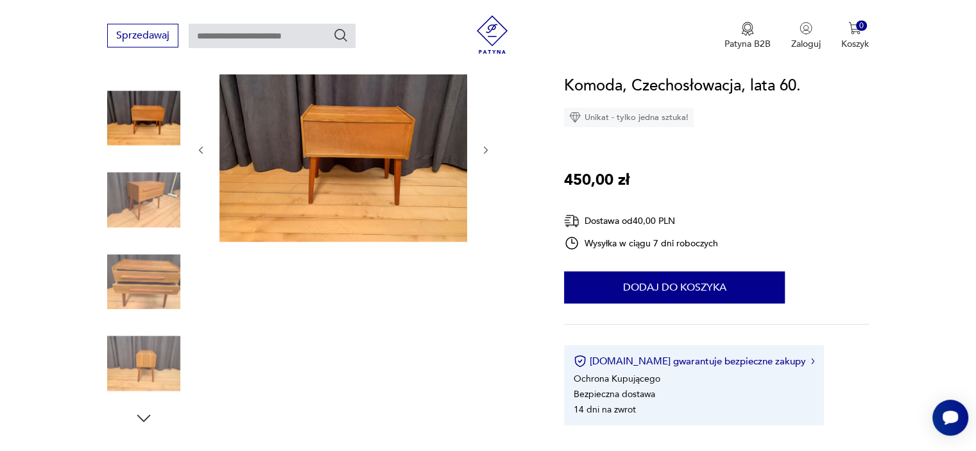
click at [140, 354] on img at bounding box center [143, 363] width 73 height 73
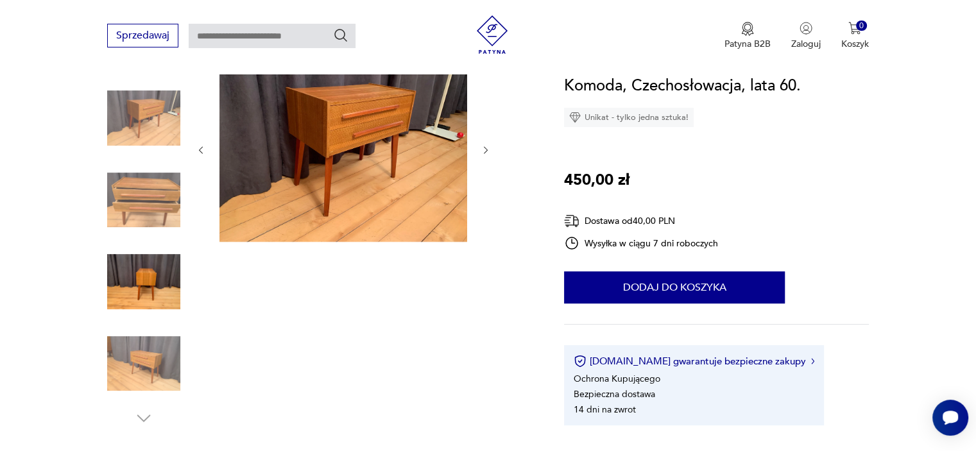
click at [151, 131] on img at bounding box center [143, 117] width 73 height 73
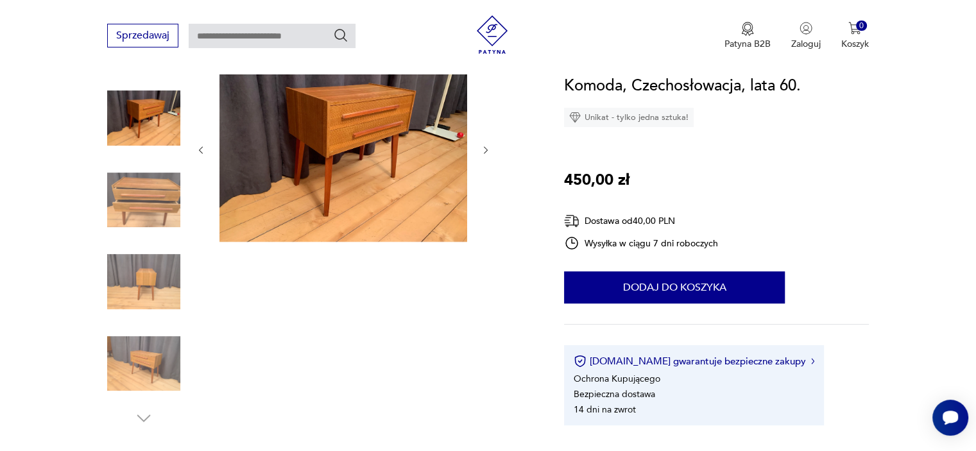
click at [361, 133] on img at bounding box center [343, 149] width 248 height 186
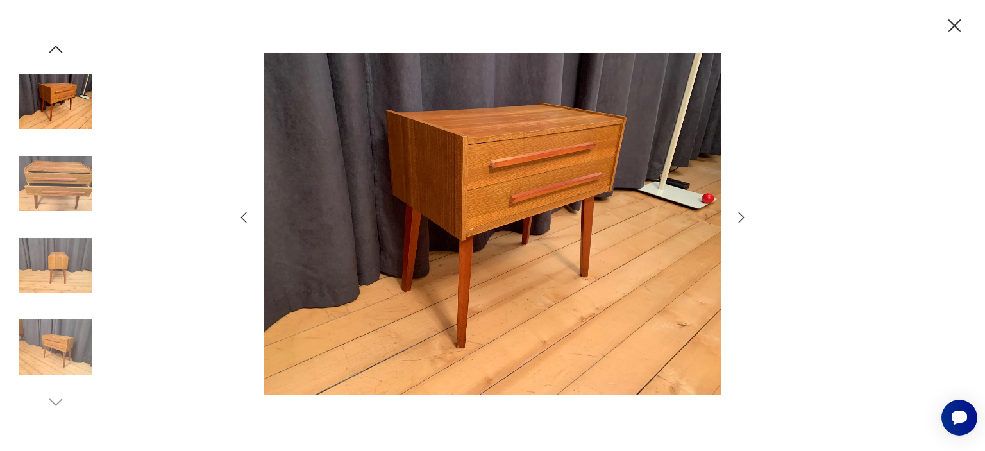
click at [942, 24] on div at bounding box center [492, 225] width 985 height 451
click at [951, 24] on icon "button" at bounding box center [955, 26] width 22 height 22
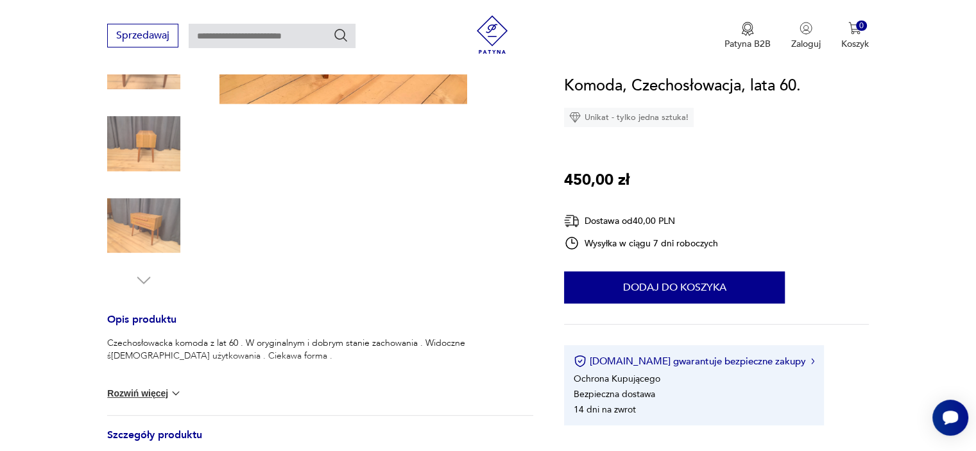
scroll to position [0, 0]
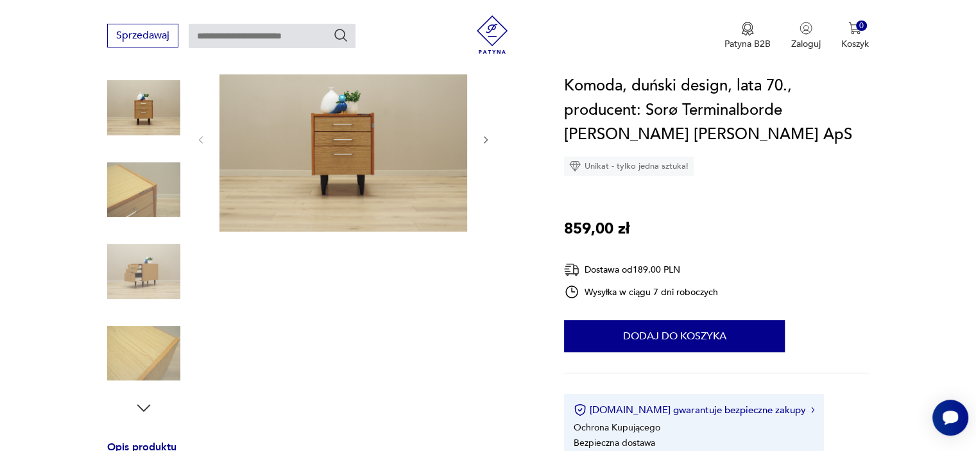
scroll to position [168, 0]
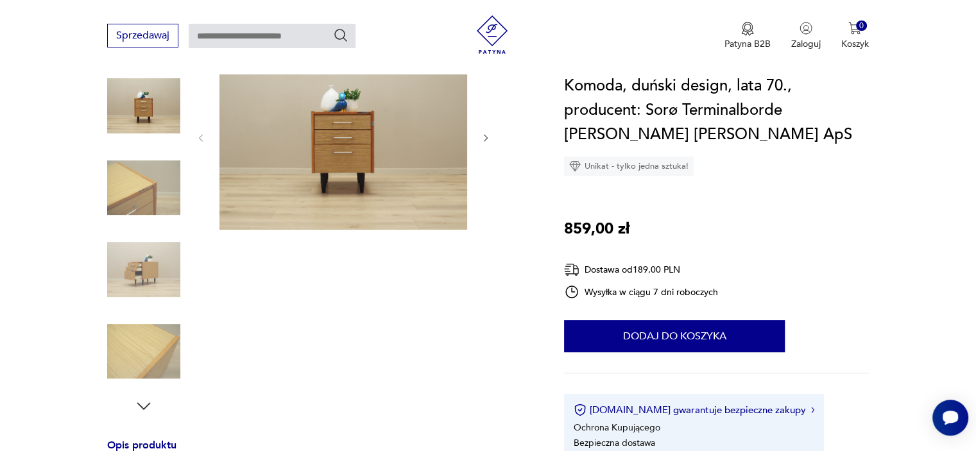
click at [135, 196] on img at bounding box center [143, 187] width 73 height 73
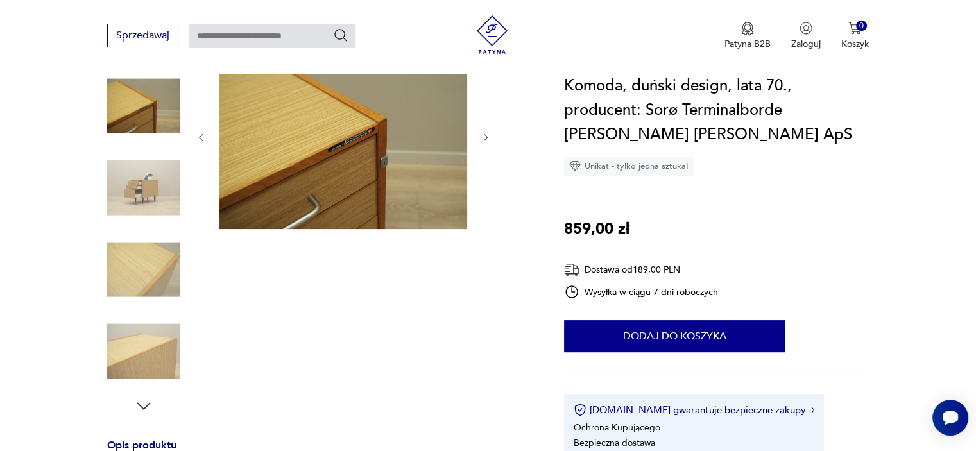
click at [155, 177] on img at bounding box center [143, 187] width 73 height 73
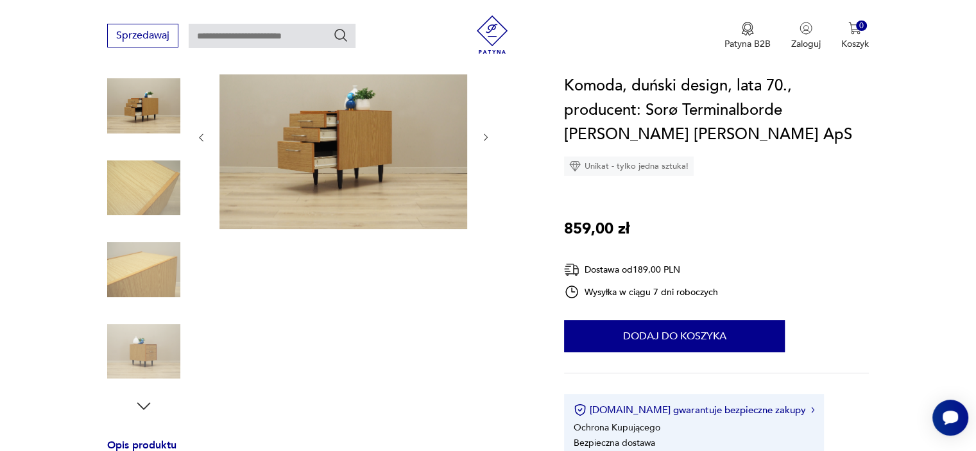
click at [141, 251] on img at bounding box center [143, 269] width 73 height 73
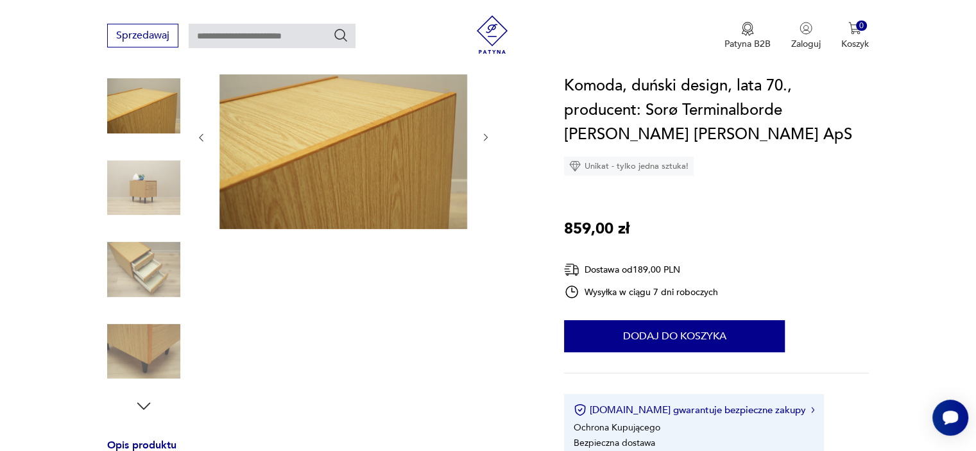
click at [141, 361] on img at bounding box center [143, 351] width 73 height 73
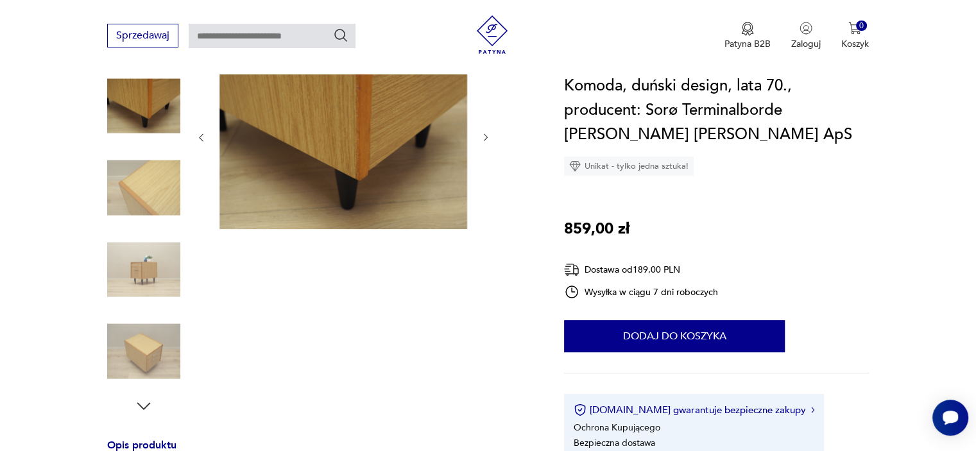
click at [147, 239] on img at bounding box center [143, 269] width 73 height 73
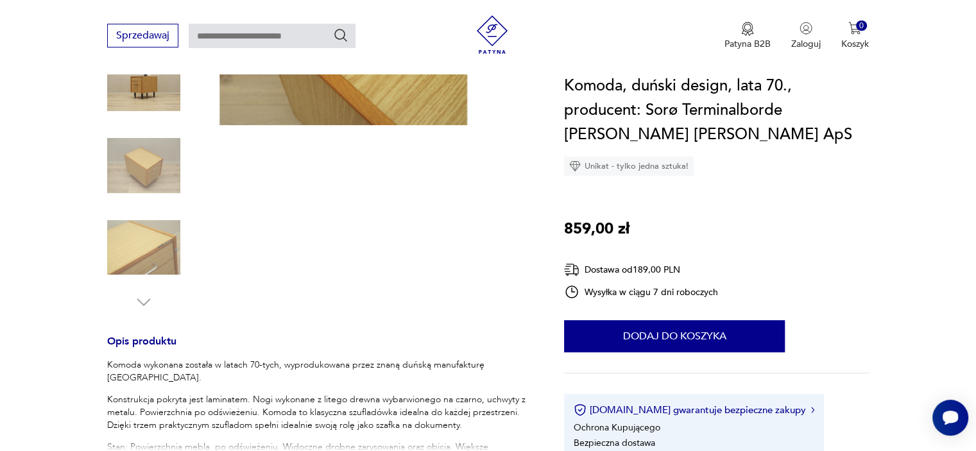
scroll to position [273, 0]
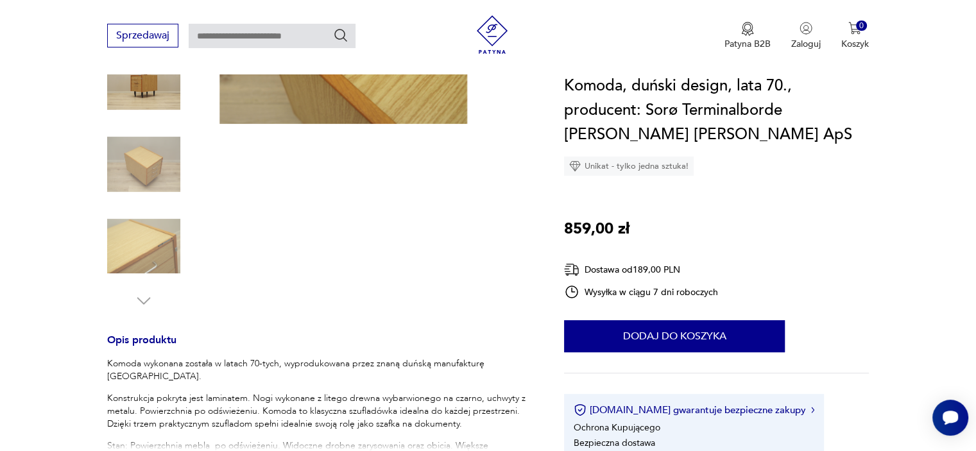
click at [155, 161] on img at bounding box center [143, 164] width 73 height 73
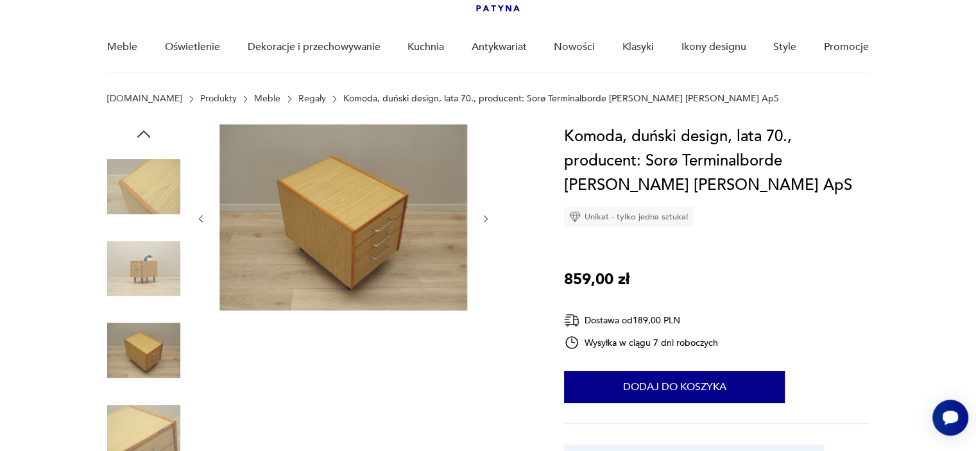
scroll to position [33, 0]
